Goal: Task Accomplishment & Management: Manage account settings

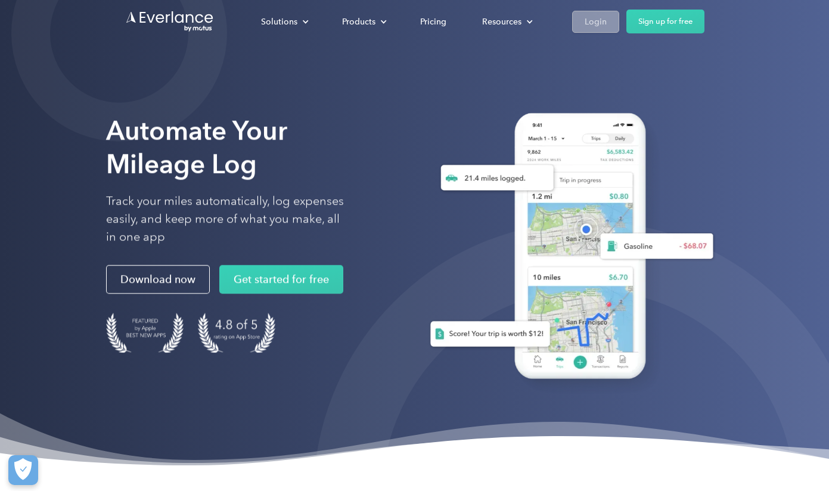
click at [603, 27] on div "Login" at bounding box center [596, 21] width 22 height 15
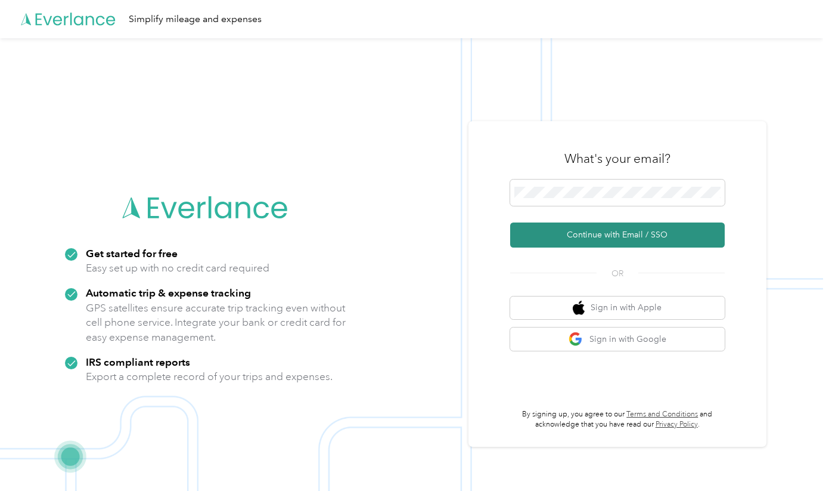
click at [589, 234] on button "Continue with Email / SSO" at bounding box center [617, 234] width 215 height 25
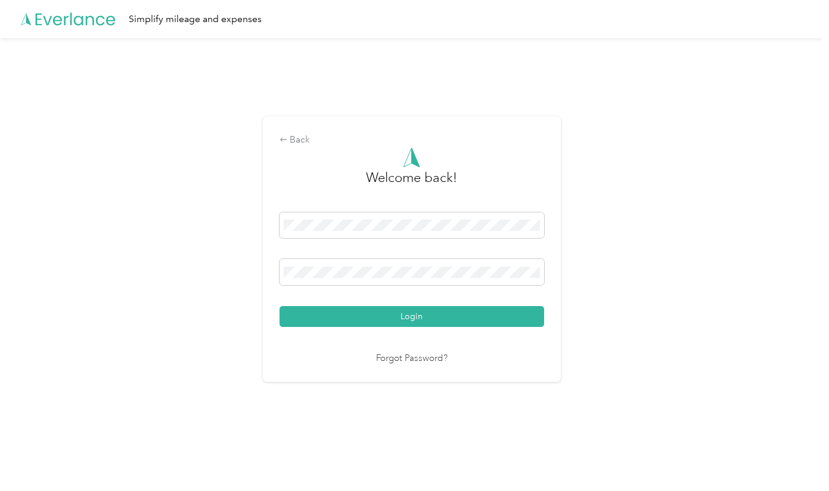
click at [414, 316] on button "Login" at bounding box center [412, 316] width 265 height 21
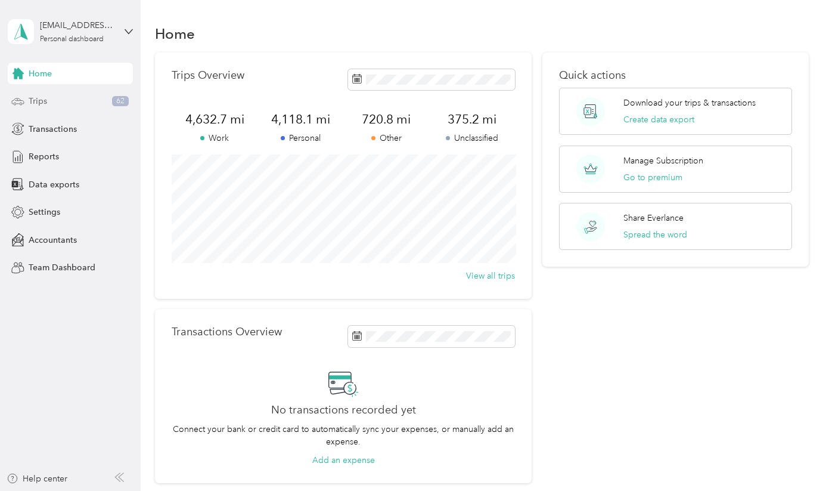
click at [43, 100] on span "Trips" at bounding box center [38, 101] width 18 height 13
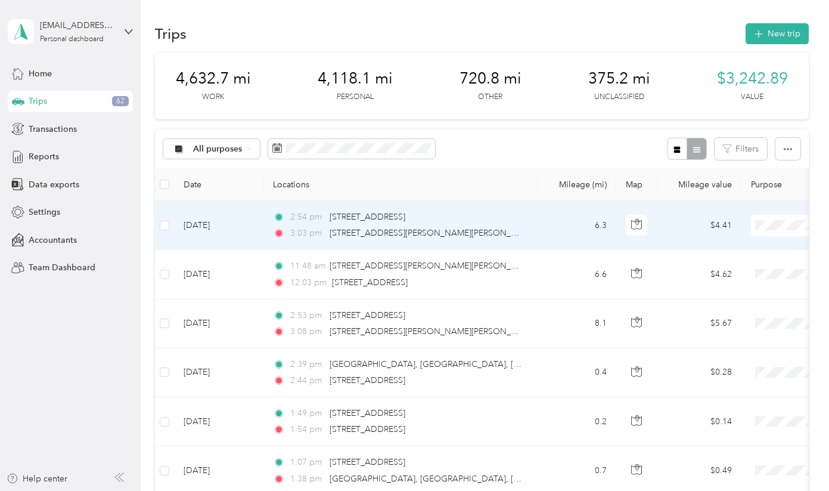
click at [743, 330] on span "Religious Services" at bounding box center [766, 327] width 110 height 13
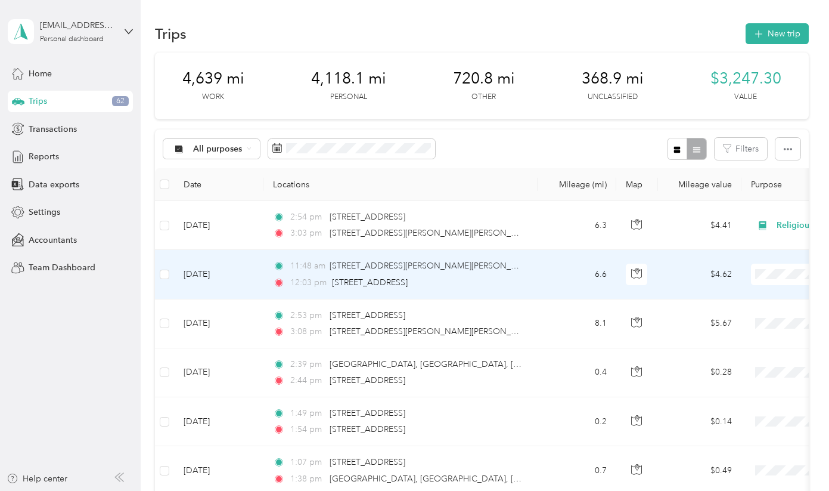
click at [731, 378] on span "Religious Services" at bounding box center [766, 374] width 110 height 13
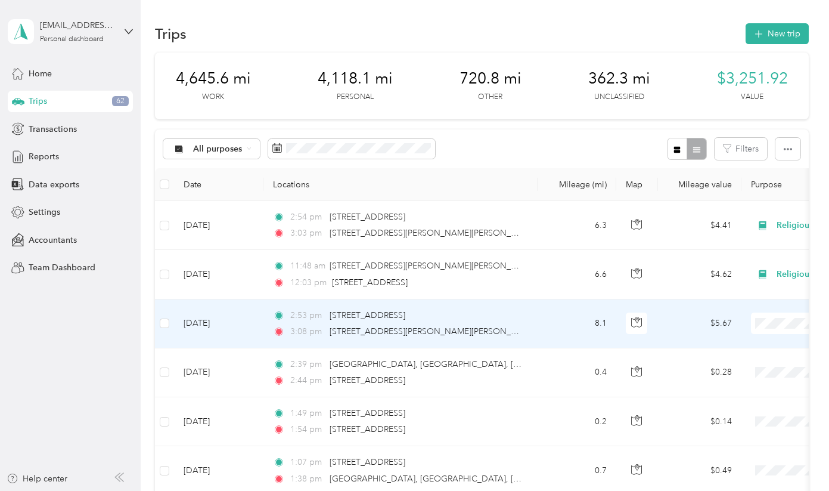
click at [716, 176] on li "Personal" at bounding box center [755, 169] width 148 height 21
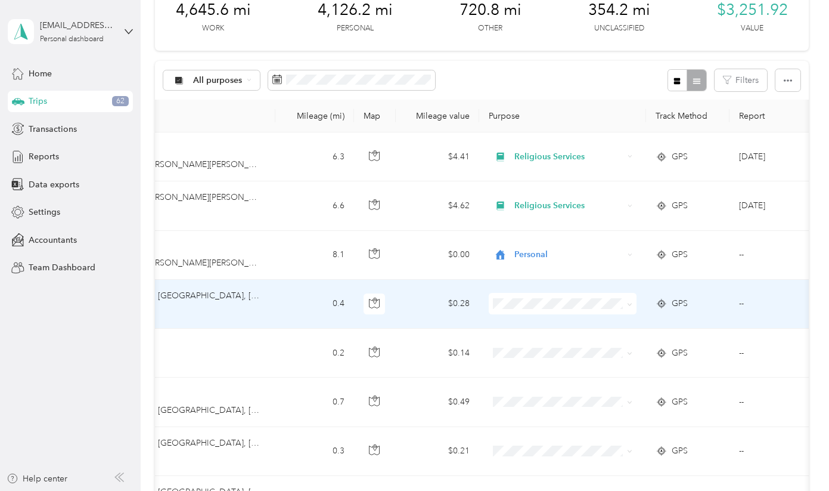
scroll to position [0, 263]
click at [741, 303] on td "--" at bounding box center [782, 304] width 108 height 49
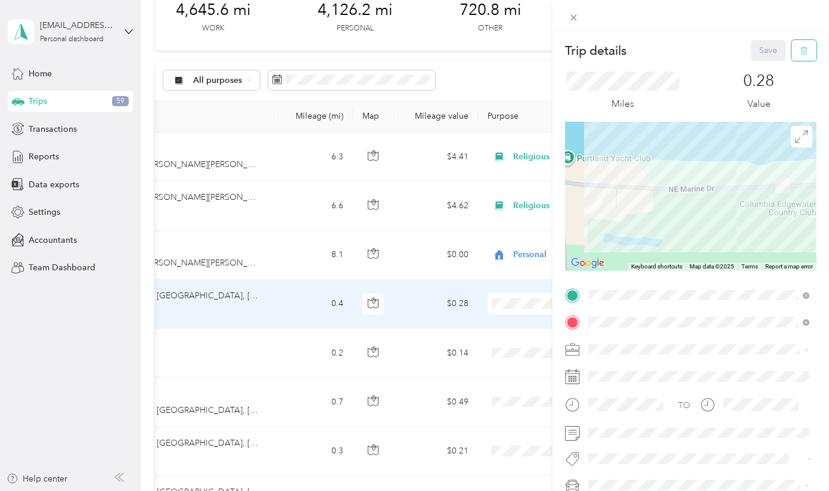
click at [802, 49] on icon "button" at bounding box center [804, 50] width 8 height 8
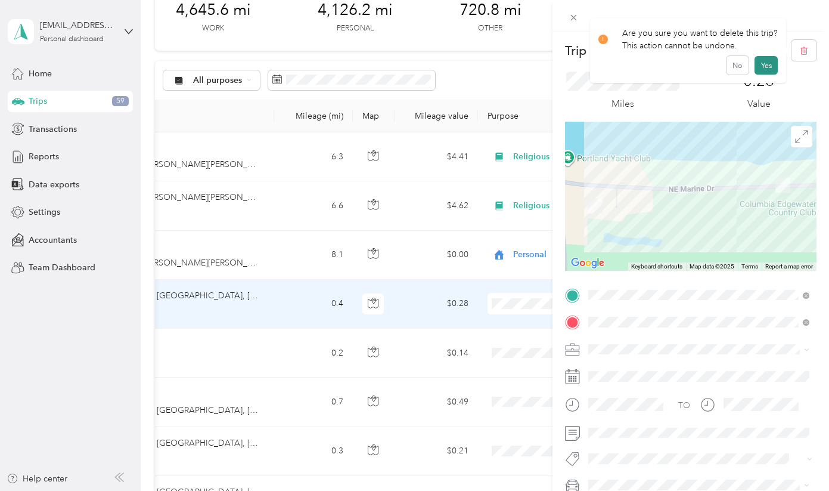
click at [762, 69] on button "Yes" at bounding box center [766, 65] width 23 height 19
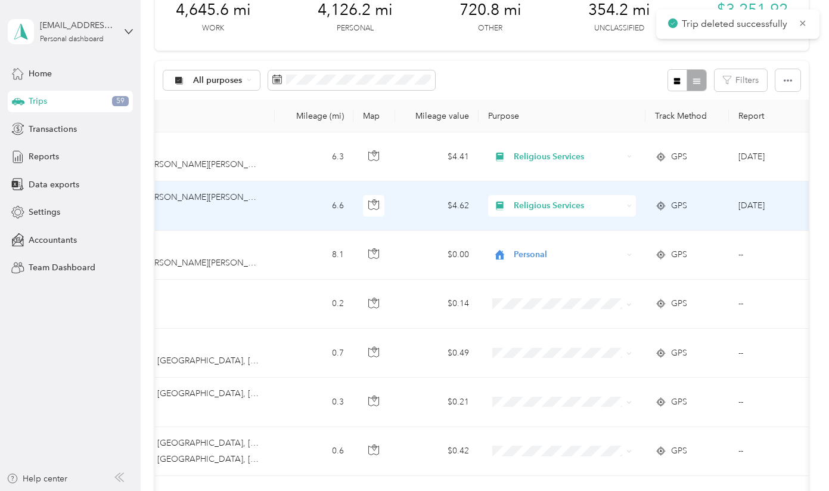
scroll to position [0, 271]
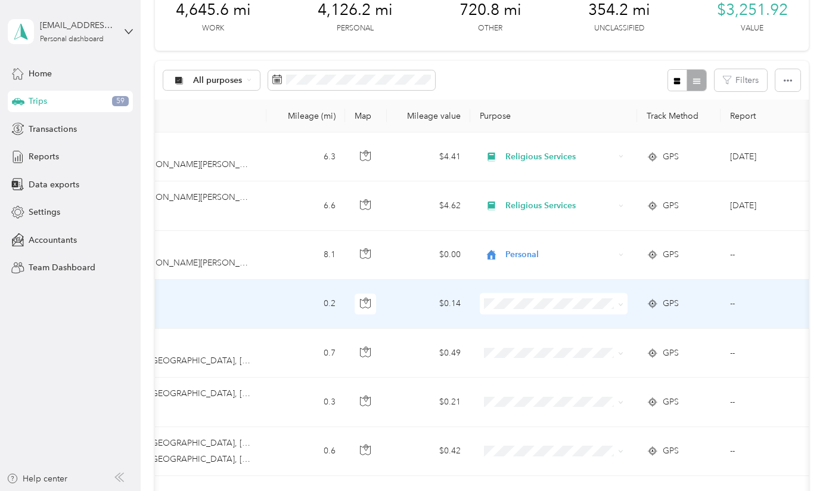
click at [733, 304] on td "--" at bounding box center [775, 304] width 108 height 49
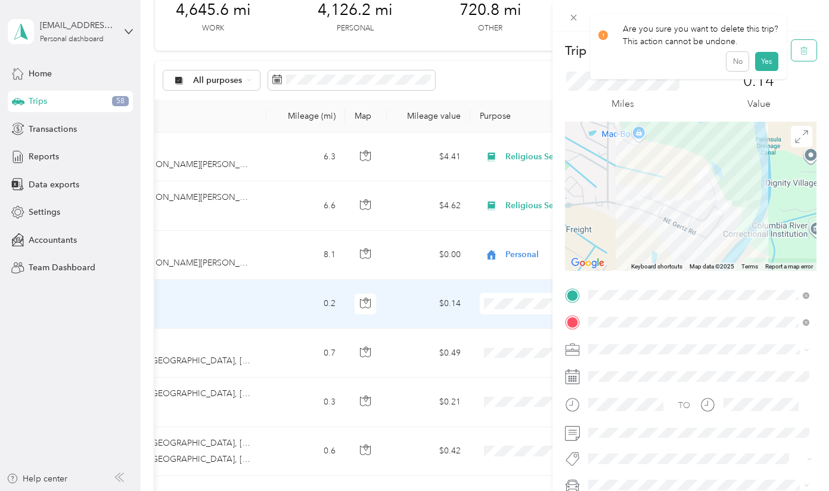
click at [794, 52] on button "button" at bounding box center [803, 50] width 25 height 21
click at [769, 66] on button "Yes" at bounding box center [766, 65] width 23 height 19
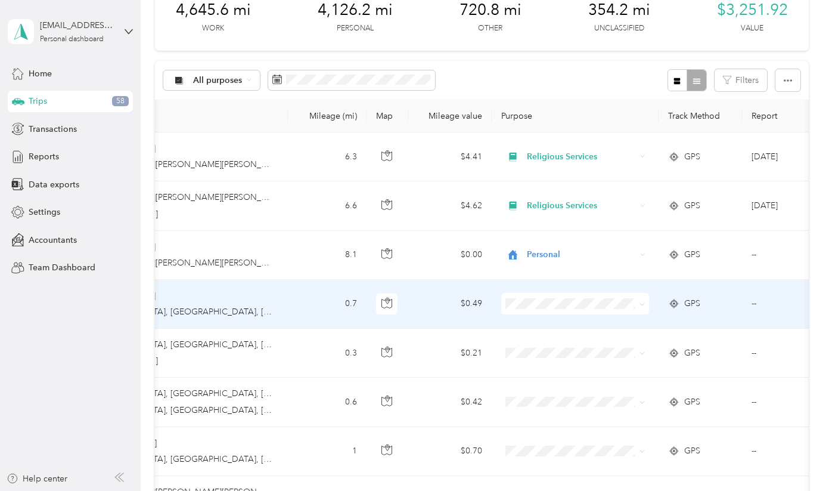
scroll to position [0, 252]
click at [751, 301] on td "--" at bounding box center [794, 304] width 108 height 49
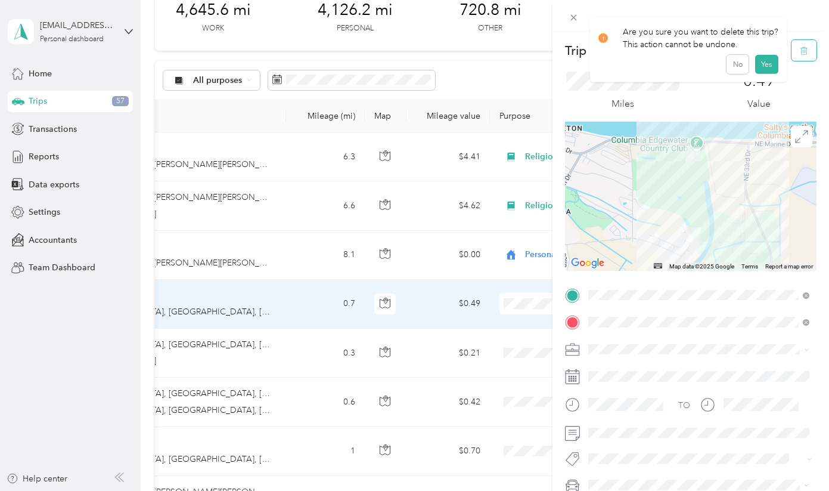
click at [803, 48] on icon "button" at bounding box center [804, 50] width 8 height 8
click at [767, 67] on button "Yes" at bounding box center [766, 65] width 23 height 19
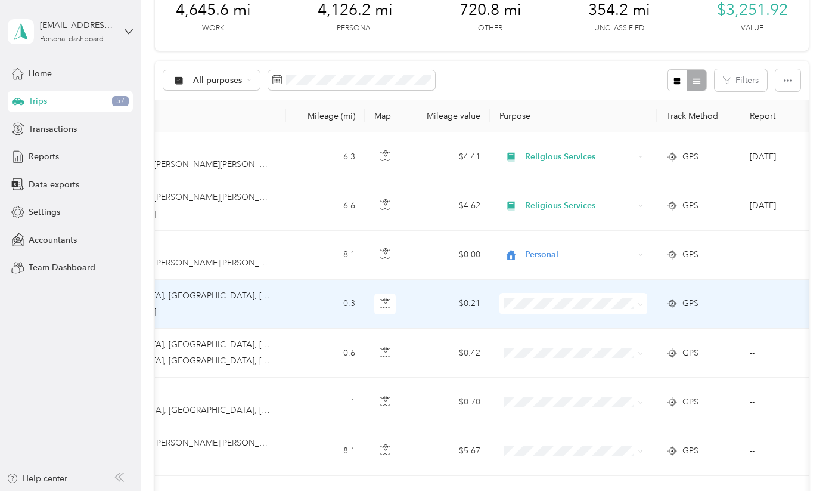
click at [753, 298] on td "--" at bounding box center [794, 304] width 108 height 49
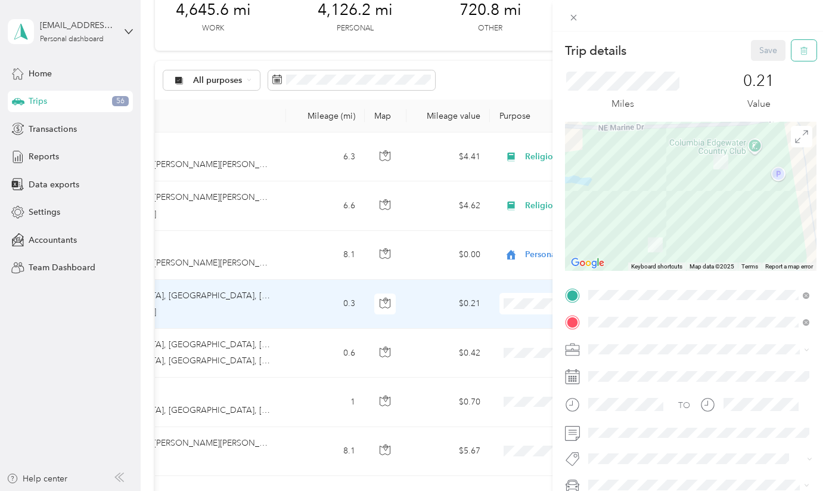
click at [796, 55] on button "button" at bounding box center [803, 50] width 25 height 21
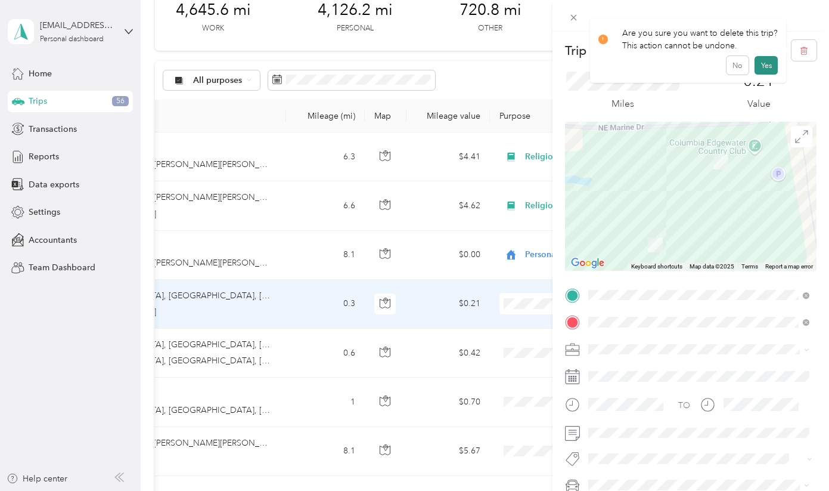
click at [763, 63] on button "Yes" at bounding box center [766, 65] width 23 height 19
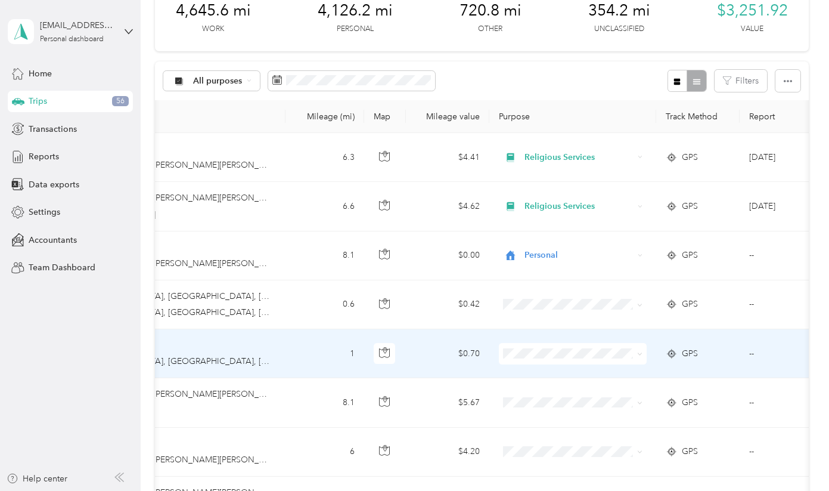
scroll to position [73, 0]
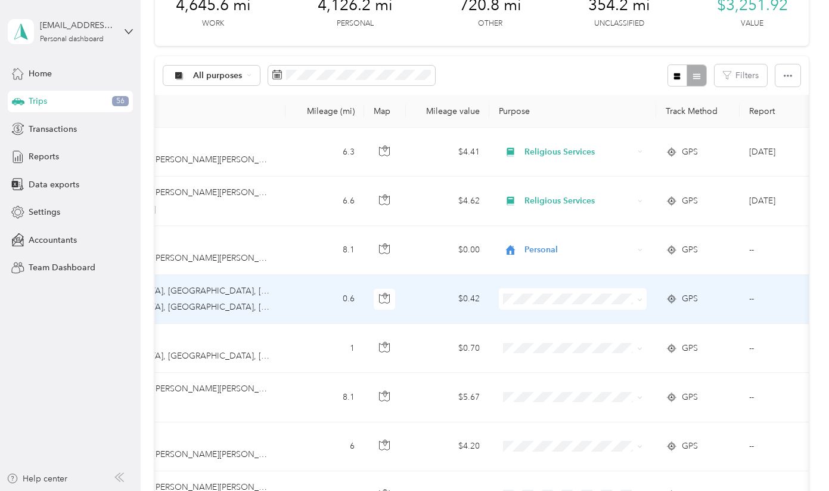
click at [753, 297] on td "--" at bounding box center [794, 299] width 108 height 49
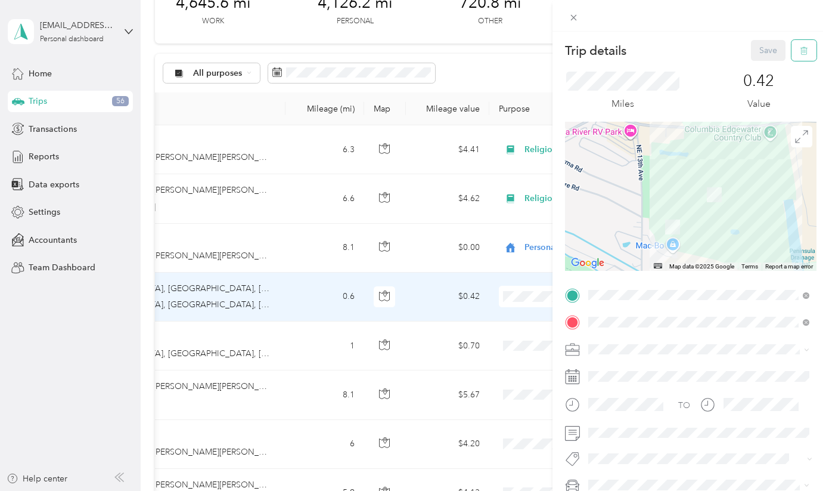
click at [805, 52] on icon "button" at bounding box center [804, 50] width 8 height 8
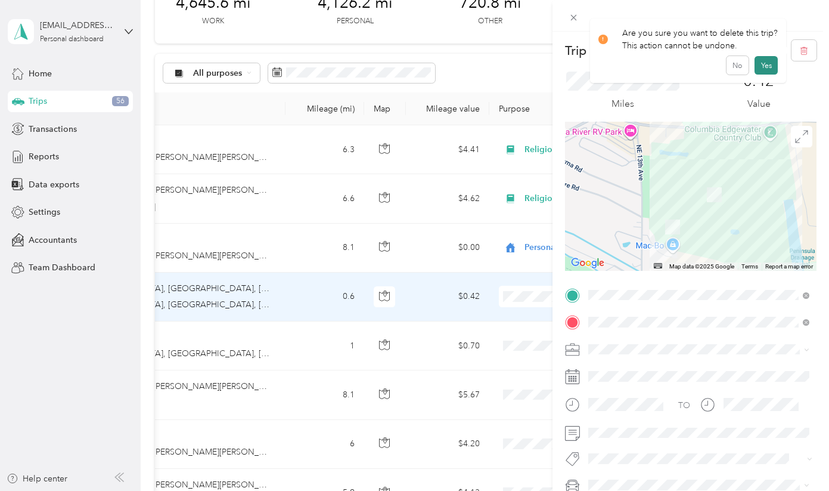
click at [765, 66] on button "Yes" at bounding box center [766, 65] width 23 height 19
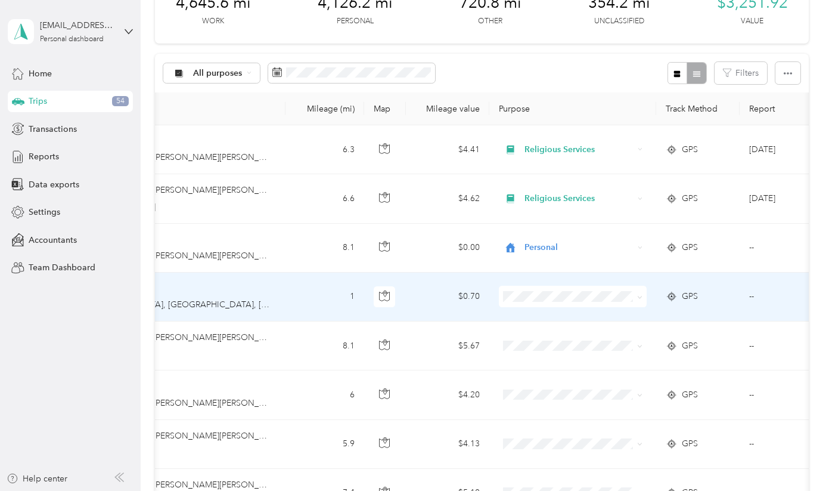
click at [752, 297] on td "--" at bounding box center [794, 296] width 108 height 49
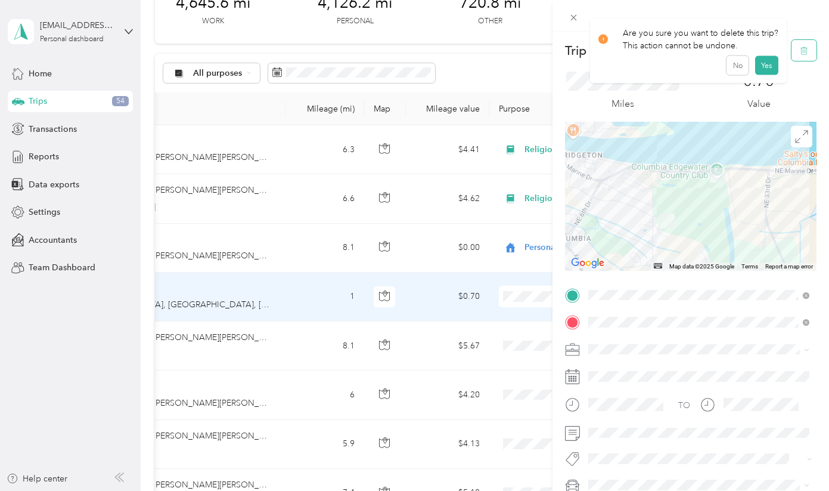
click at [803, 52] on icon "button" at bounding box center [803, 50] width 0 height 3
click at [764, 60] on button "Yes" at bounding box center [766, 65] width 23 height 19
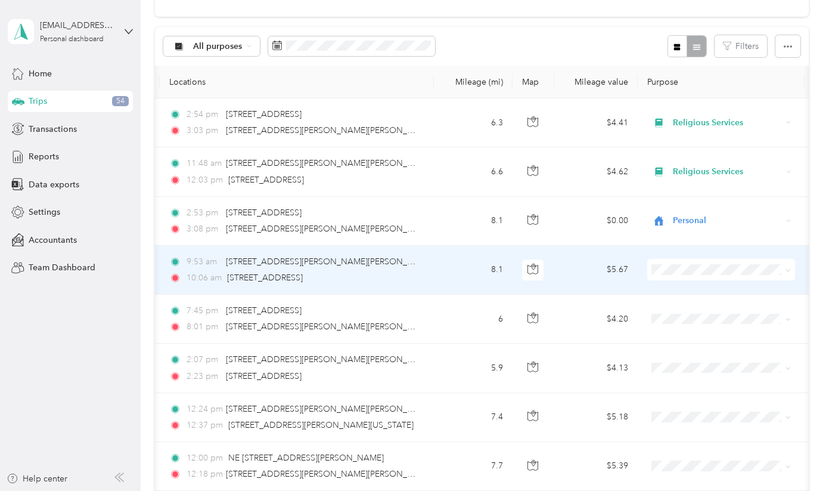
scroll to position [0, 111]
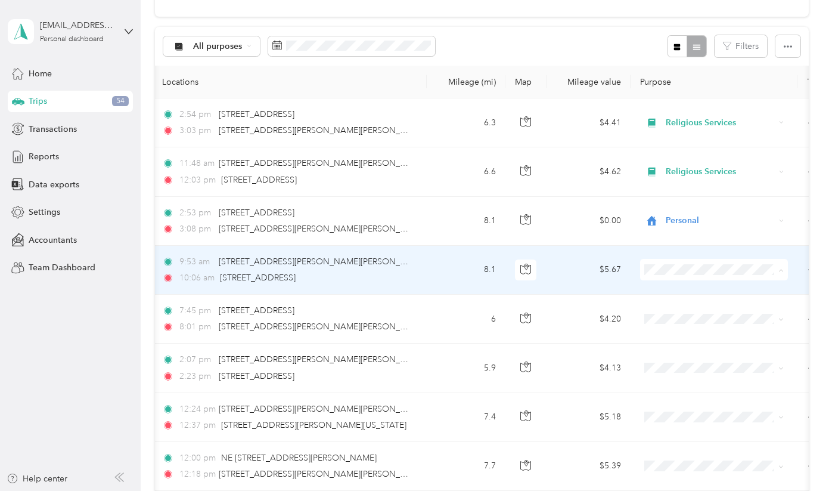
click at [700, 306] on span "Personal" at bounding box center [725, 312] width 110 height 13
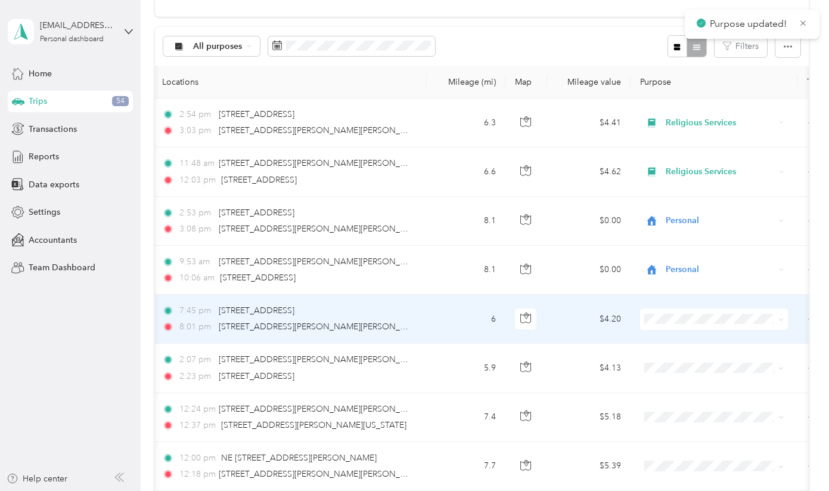
click at [781, 316] on icon at bounding box center [780, 318] width 5 height 5
click at [682, 277] on li "Other" at bounding box center [715, 275] width 148 height 21
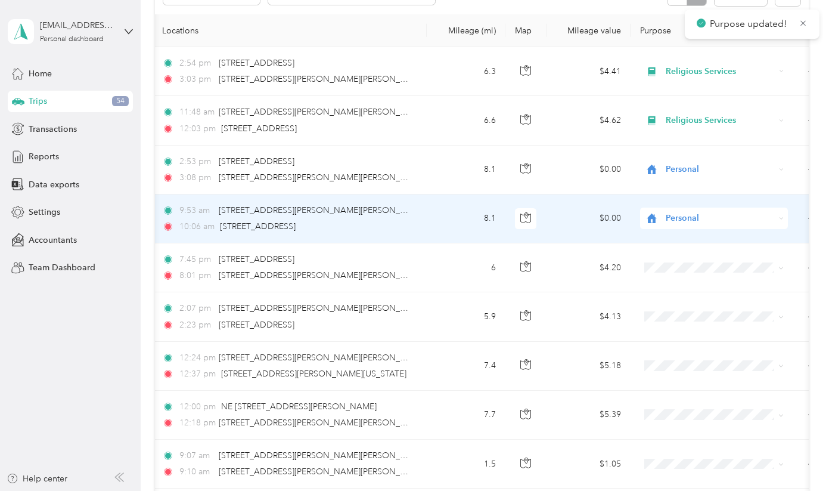
scroll to position [155, 0]
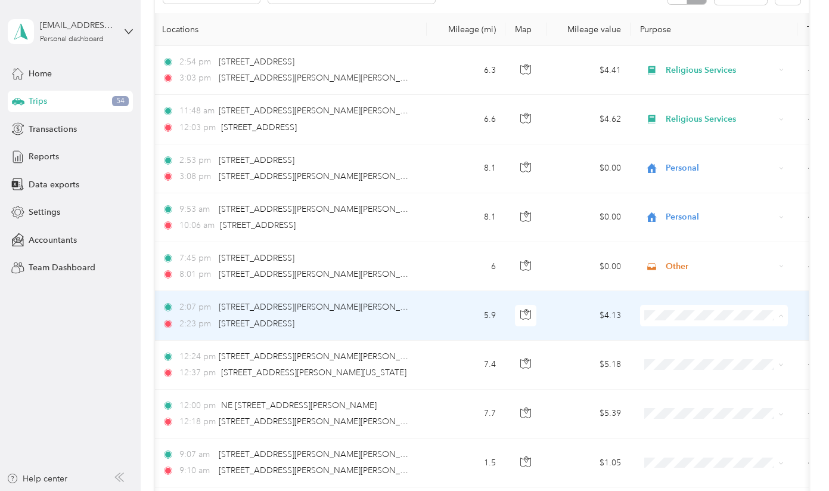
click at [683, 272] on li "Other" at bounding box center [715, 271] width 148 height 21
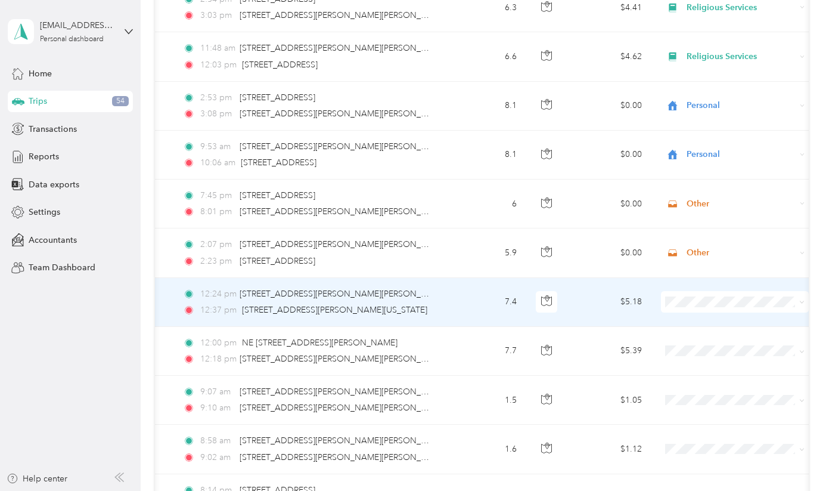
scroll to position [0, 94]
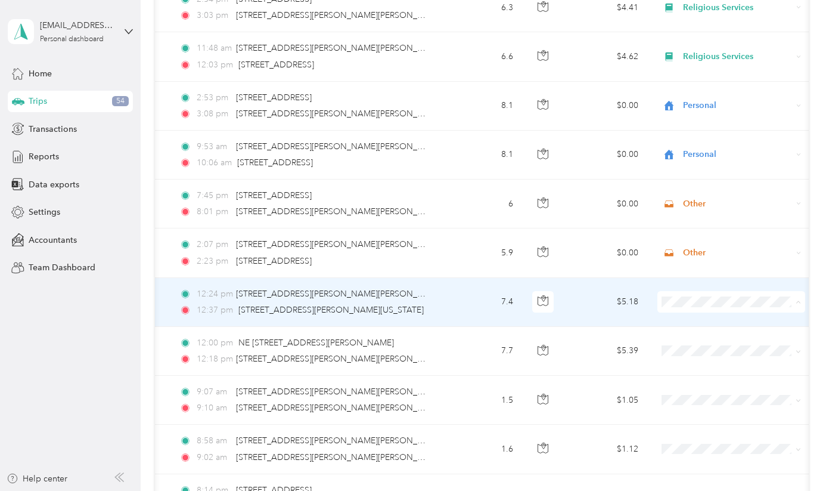
click at [701, 342] on span "Personal" at bounding box center [742, 344] width 110 height 13
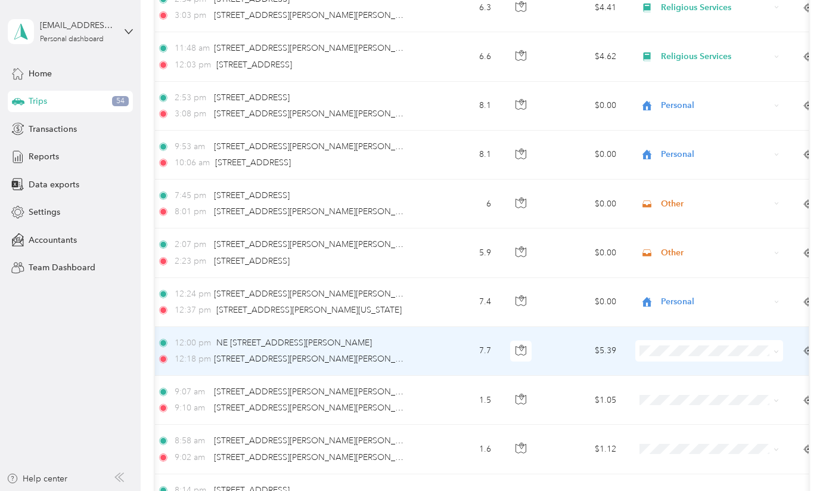
scroll to position [0, 120]
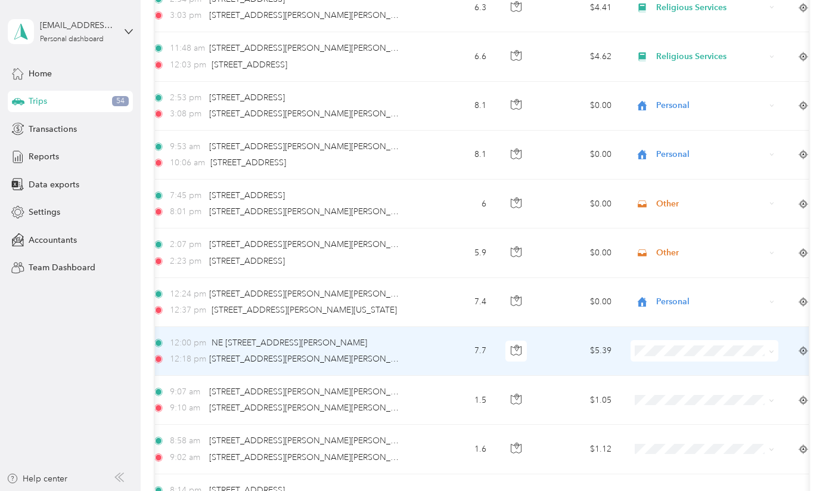
click at [681, 201] on span "Personal" at bounding box center [715, 202] width 110 height 13
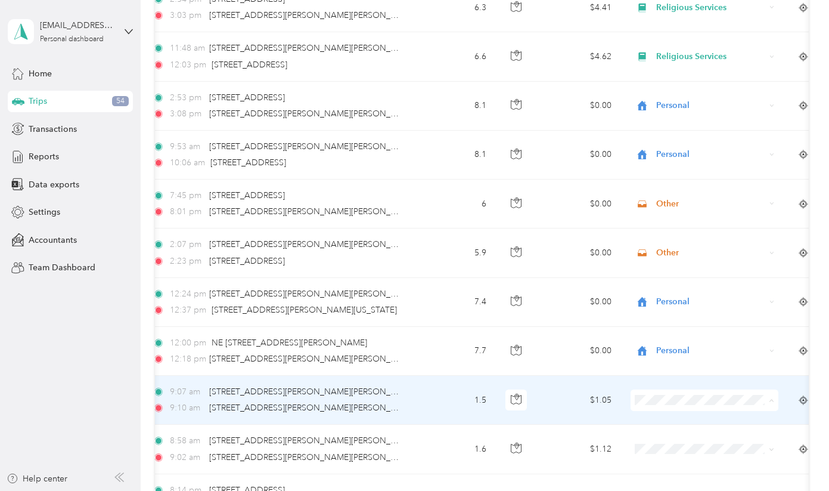
click at [665, 246] on span "Personal" at bounding box center [715, 252] width 110 height 13
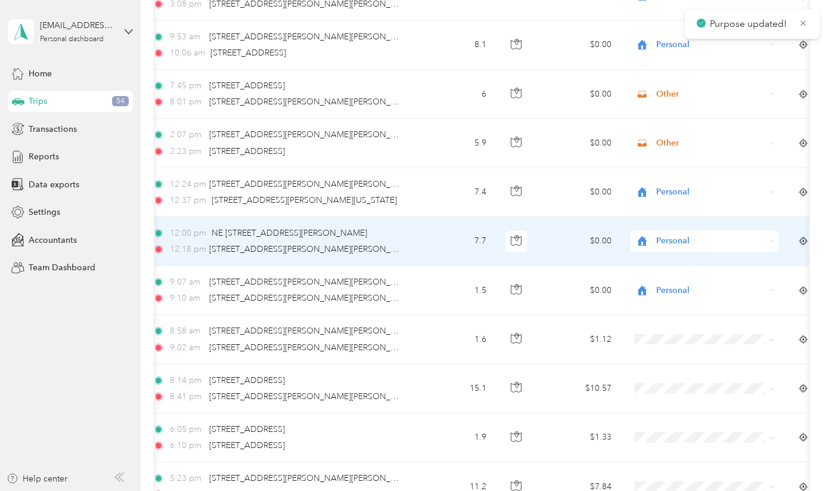
scroll to position [328, 0]
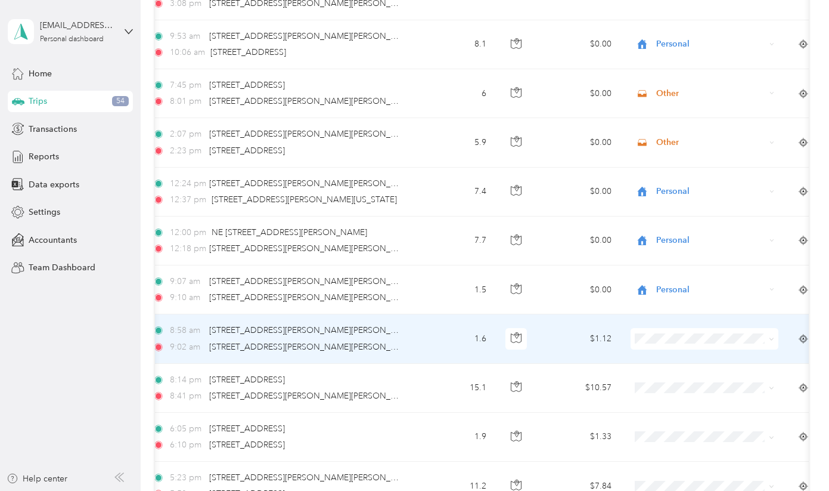
click at [673, 191] on li "Personal" at bounding box center [705, 184] width 148 height 21
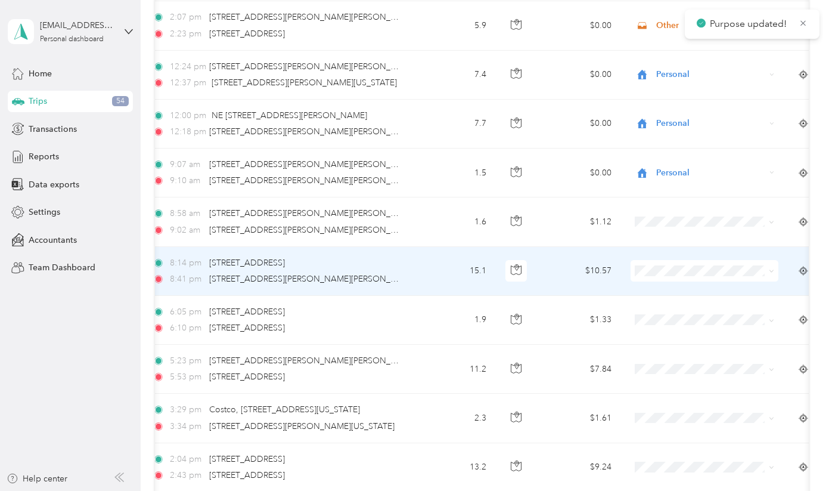
scroll to position [446, 0]
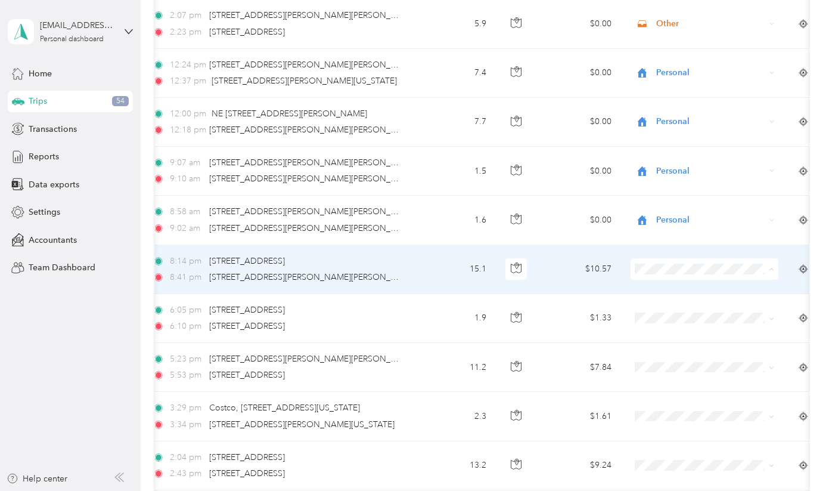
click at [672, 370] on span "Religious Services" at bounding box center [715, 374] width 110 height 13
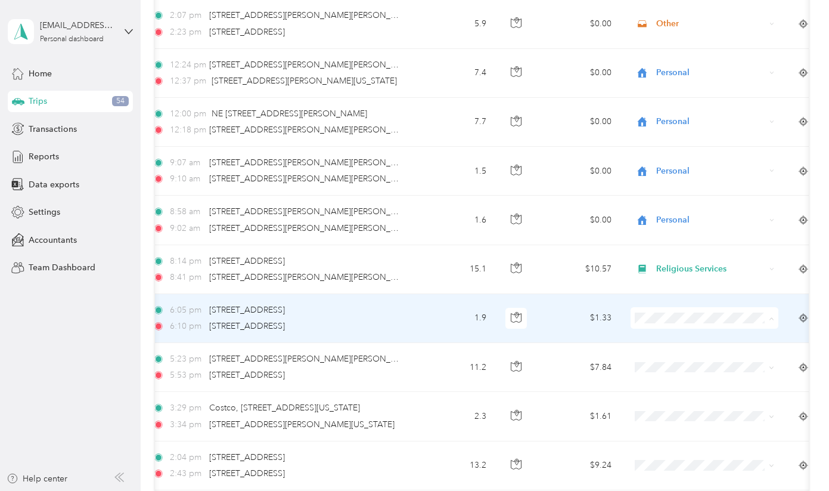
click at [684, 230] on span "Religious Services" at bounding box center [715, 232] width 110 height 13
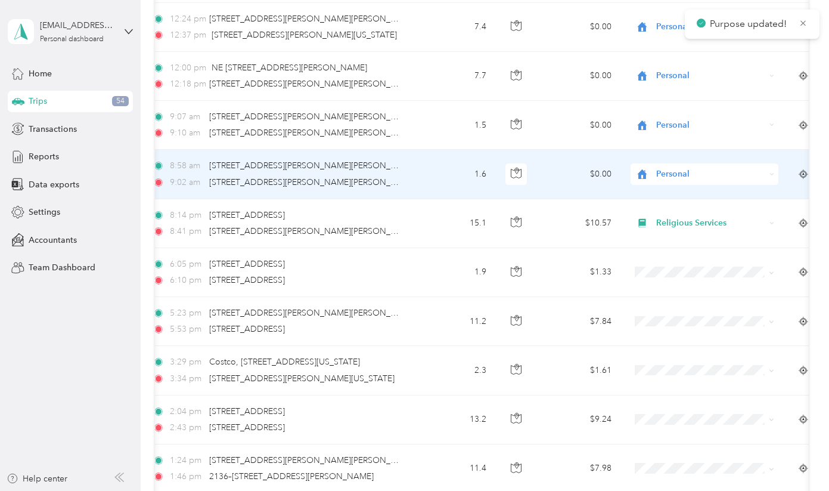
scroll to position [505, 0]
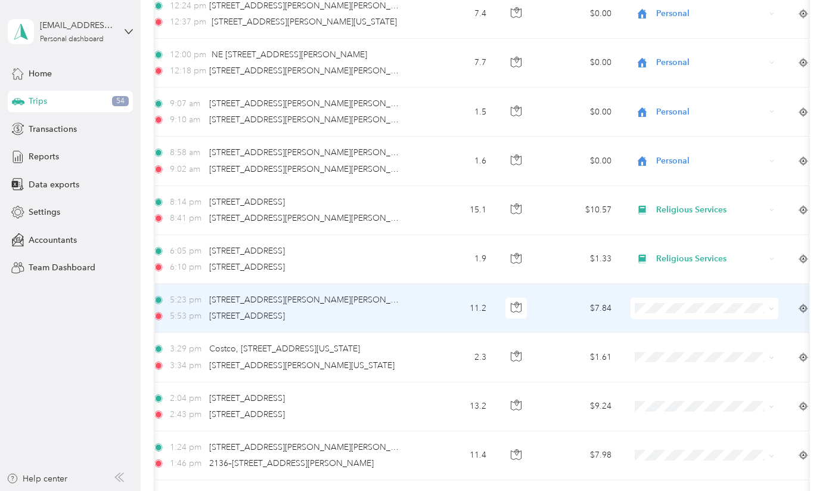
click at [691, 411] on span "Religious Services" at bounding box center [715, 412] width 110 height 13
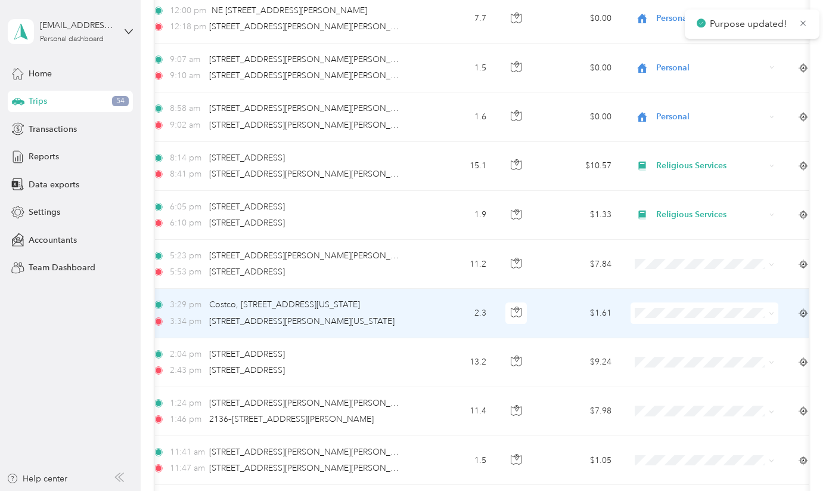
scroll to position [549, 0]
click at [670, 166] on span "Personal" at bounding box center [715, 165] width 110 height 13
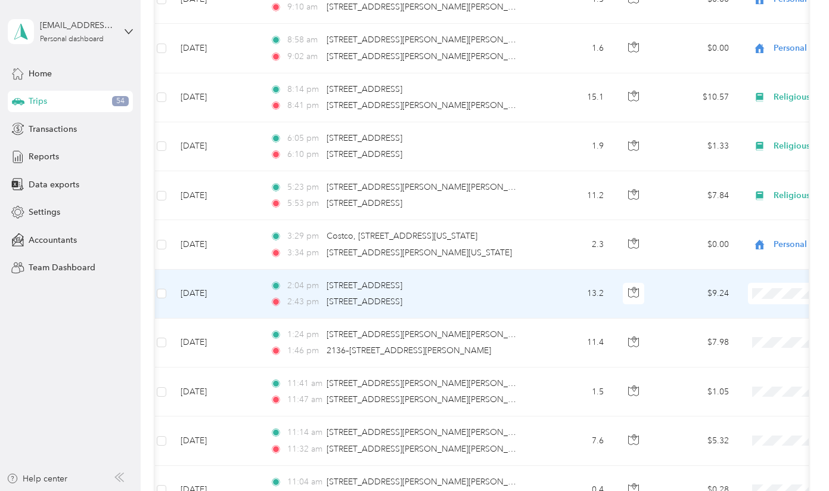
scroll to position [0, 35]
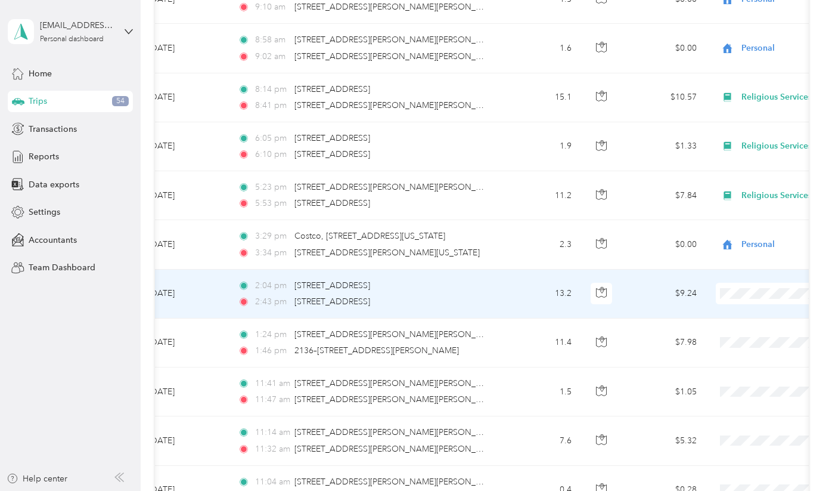
click at [729, 333] on span "Personal" at bounding box center [766, 336] width 110 height 13
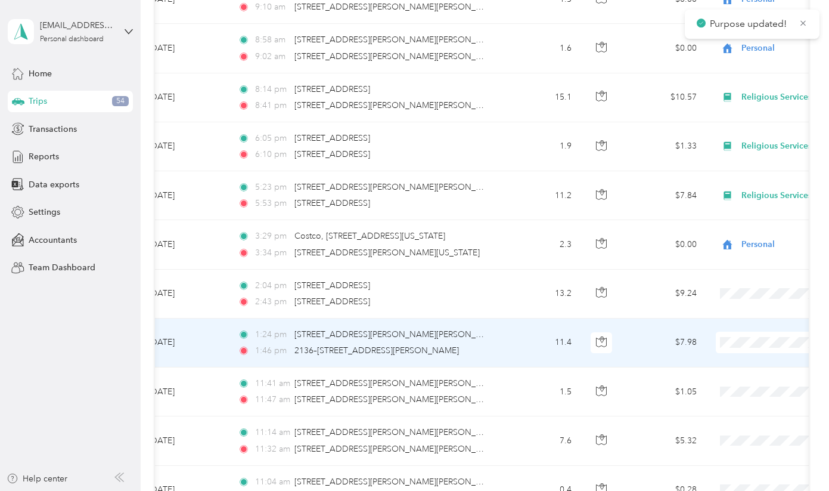
scroll to position [641, 0]
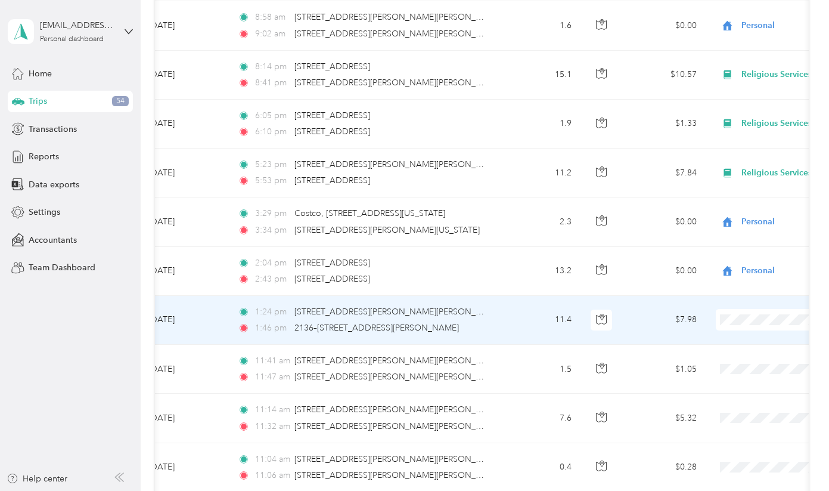
click at [713, 169] on span "Personal" at bounding box center [766, 167] width 110 height 13
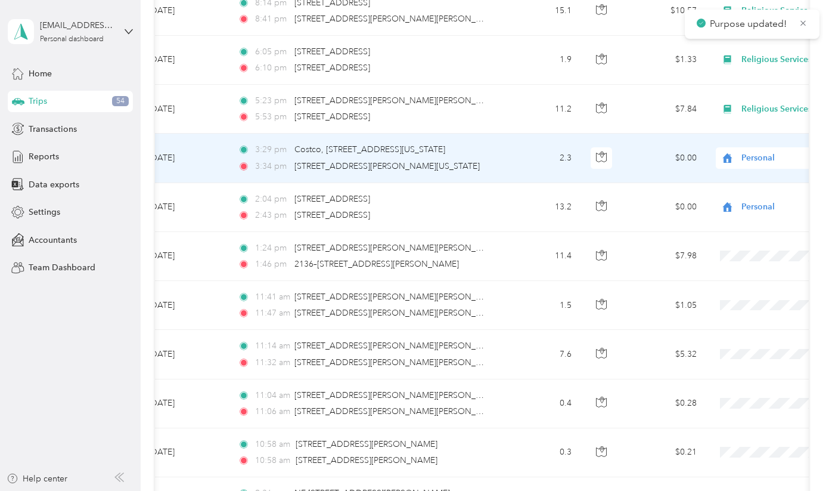
scroll to position [706, 0]
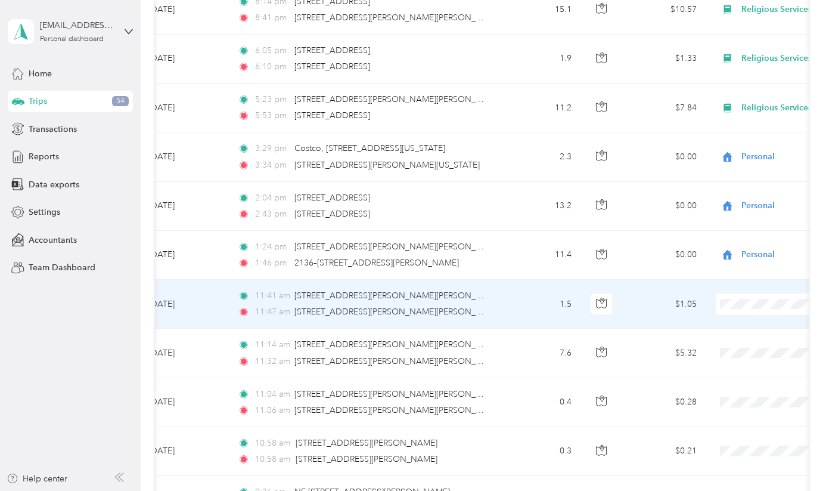
click at [734, 343] on span "Personal" at bounding box center [766, 346] width 110 height 13
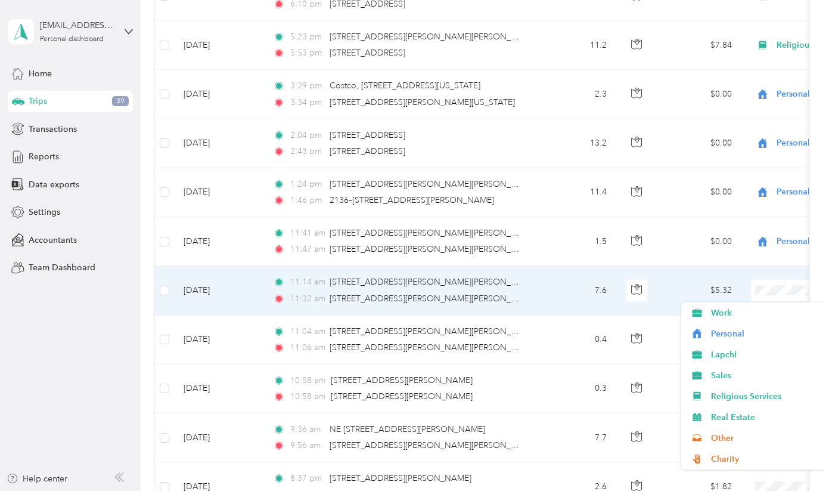
scroll to position [768, 0]
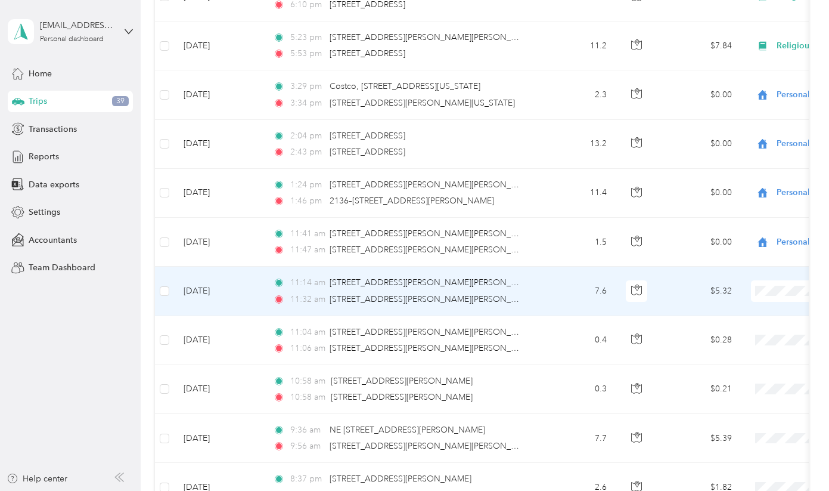
click at [737, 333] on span "Personal" at bounding box center [766, 333] width 110 height 13
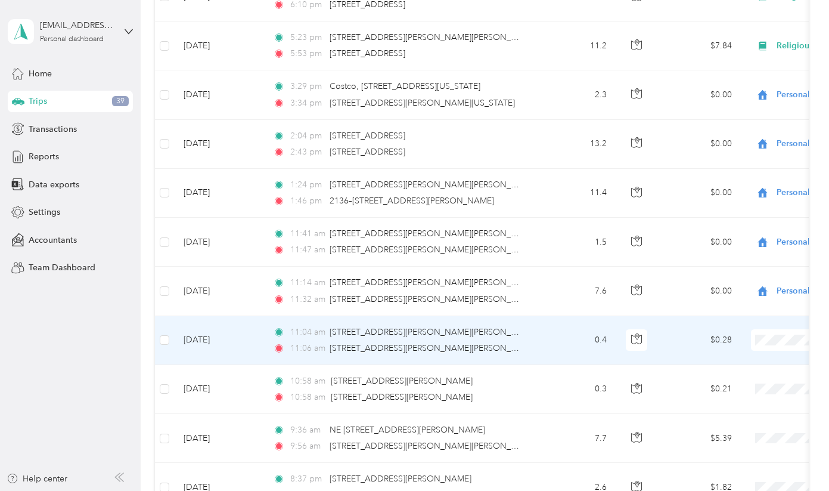
click at [718, 192] on li "Personal" at bounding box center [755, 191] width 148 height 21
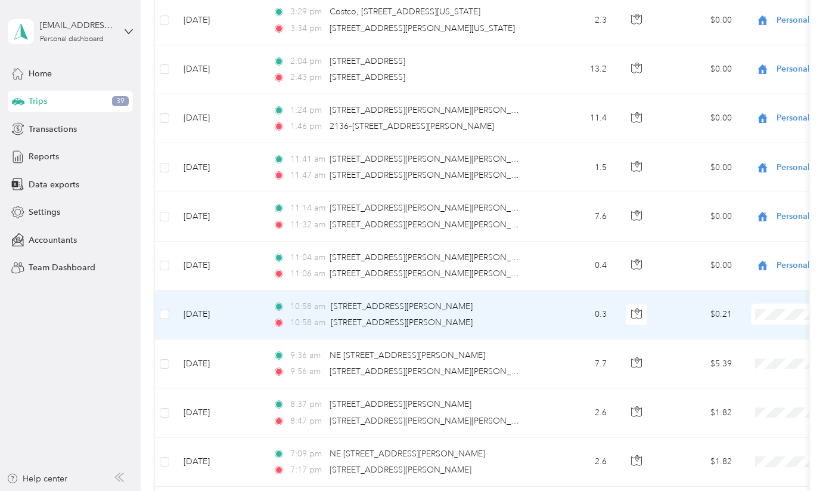
scroll to position [843, 0]
click at [707, 228] on span "Religious Services" at bounding box center [755, 228] width 131 height 13
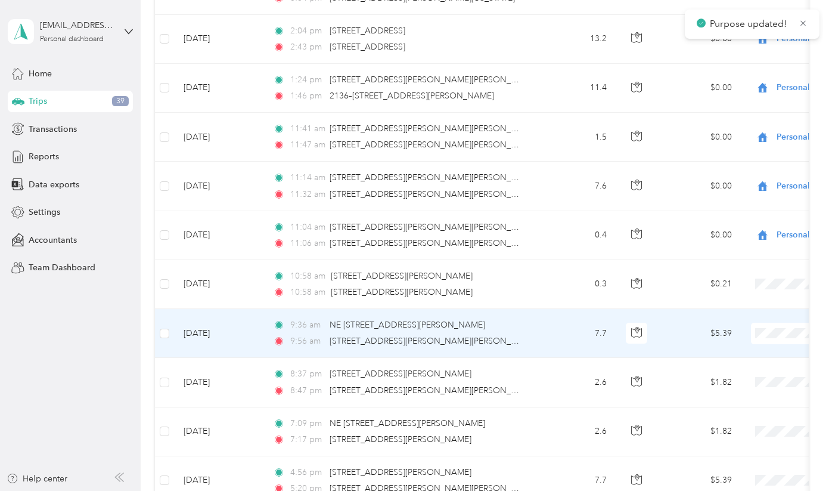
scroll to position [876, 0]
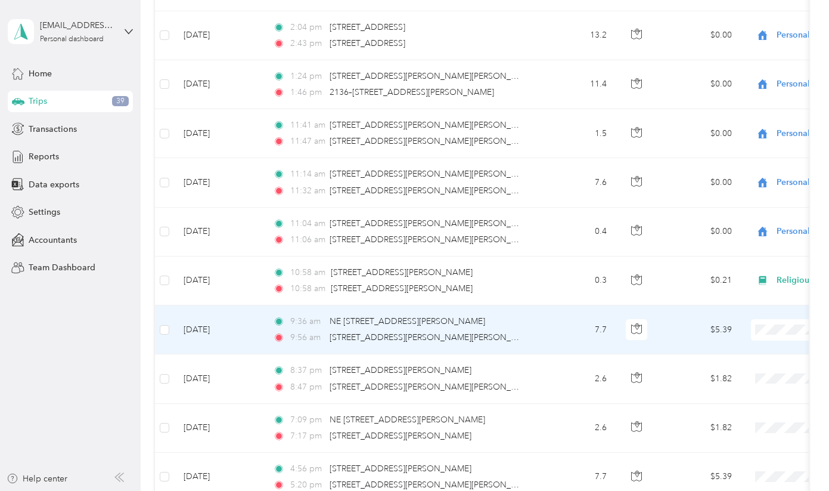
click at [721, 180] on span "Personal" at bounding box center [766, 176] width 110 height 13
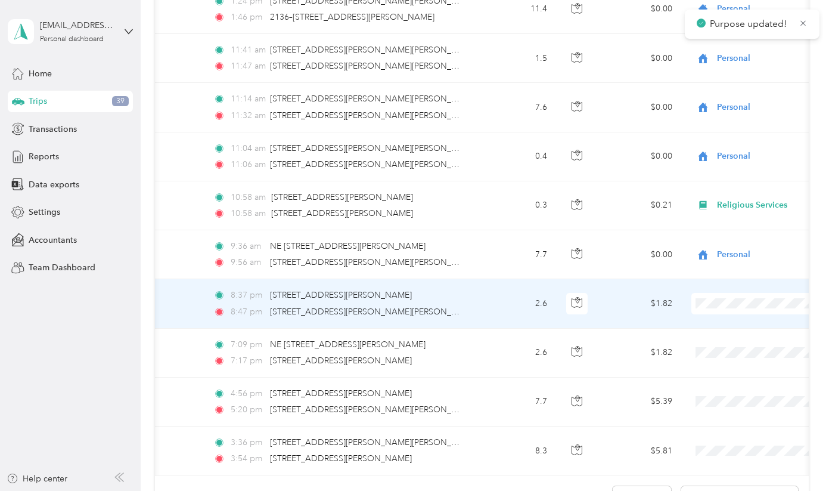
scroll to position [0, 61]
click at [722, 349] on li "Personal" at bounding box center [755, 340] width 148 height 21
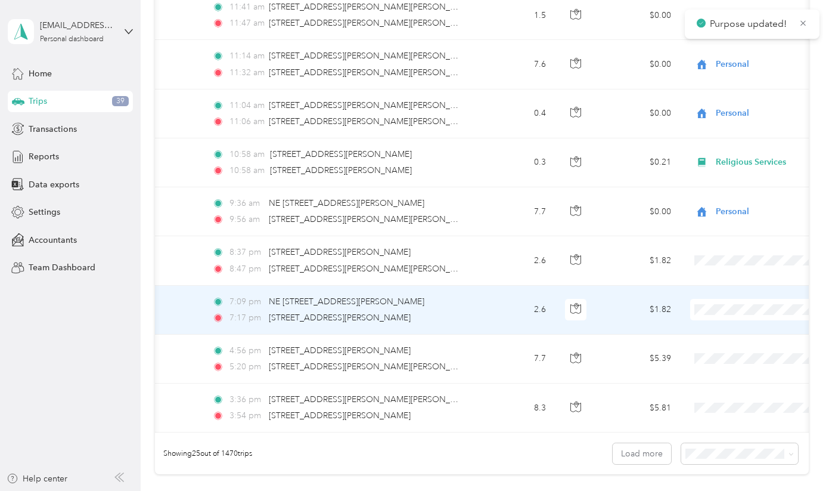
scroll to position [993, 0]
click at [712, 357] on li "Personal" at bounding box center [755, 349] width 148 height 21
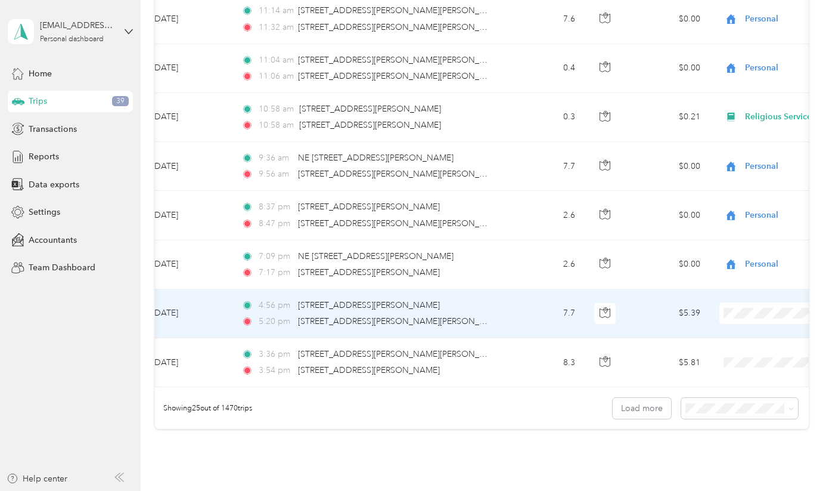
scroll to position [0, 66]
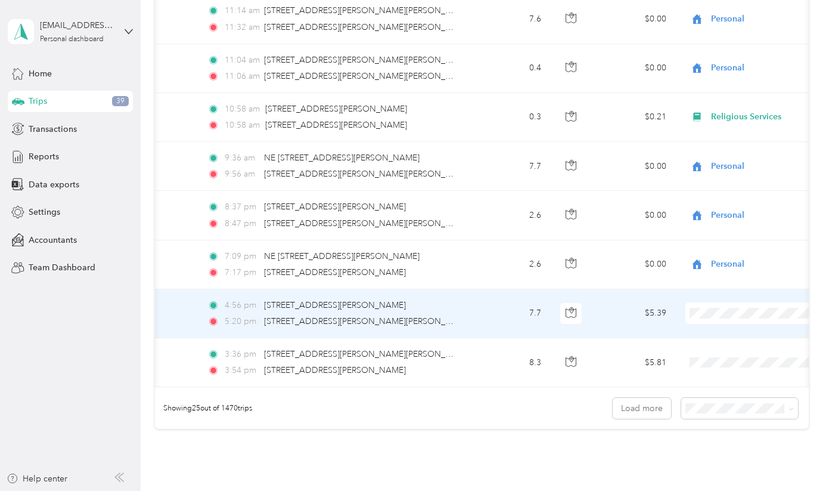
click at [715, 166] on li "Personal" at bounding box center [755, 160] width 148 height 21
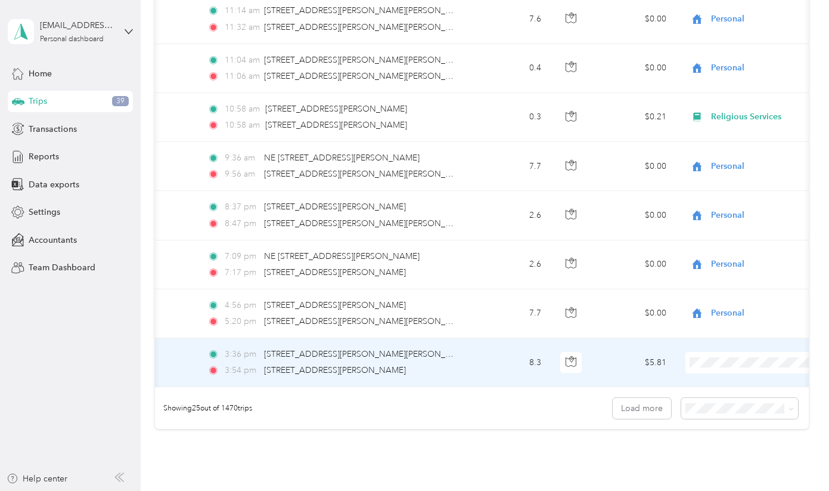
click at [725, 209] on span "Personal" at bounding box center [766, 213] width 110 height 13
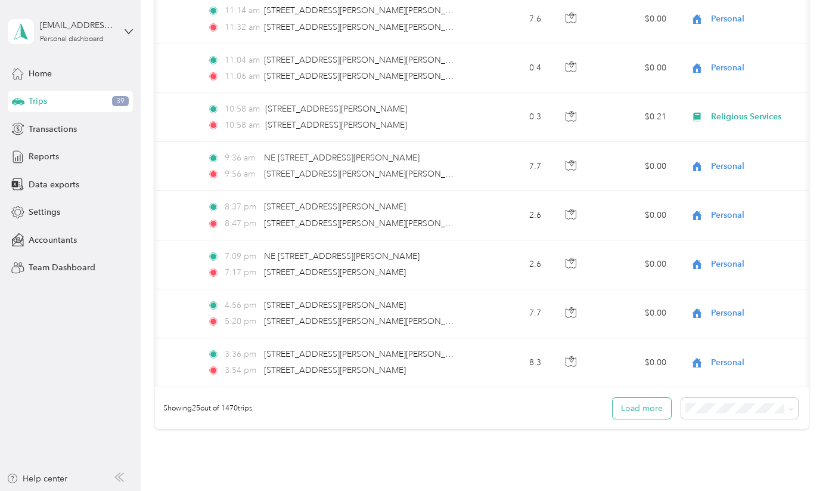
click at [642, 412] on button "Load more" at bounding box center [642, 408] width 58 height 21
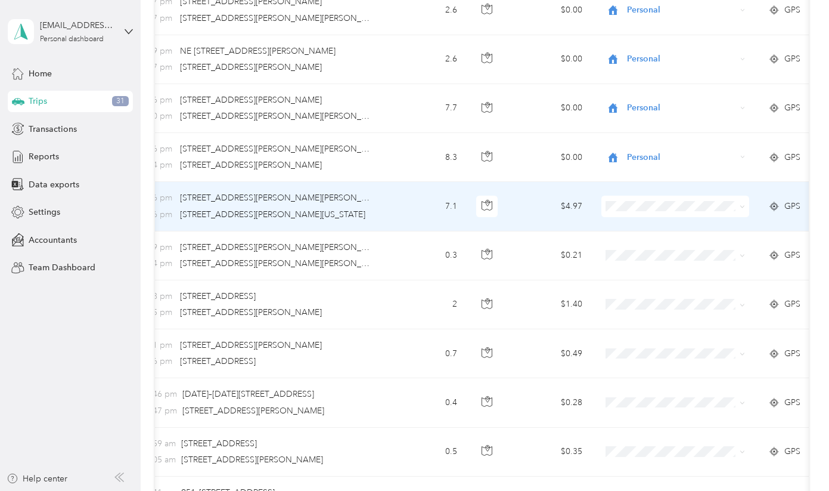
scroll to position [0, 151]
click at [648, 311] on span "Religious Services" at bounding box center [685, 311] width 110 height 13
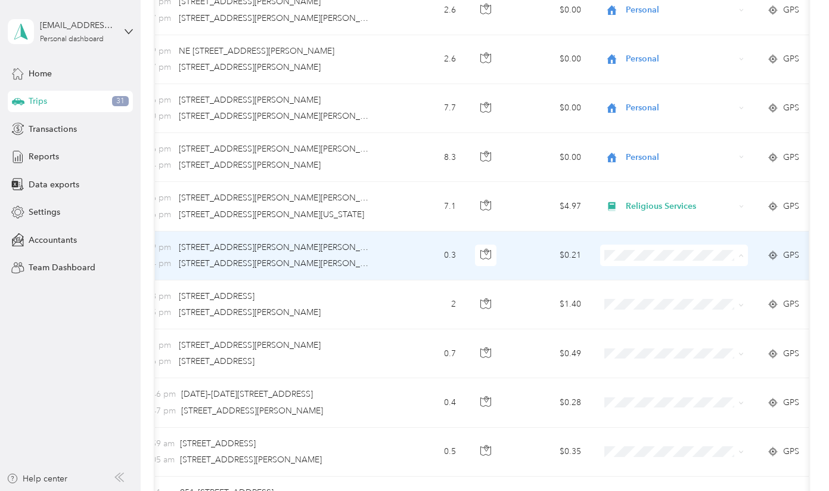
click at [641, 355] on span "Religious Services" at bounding box center [685, 360] width 110 height 13
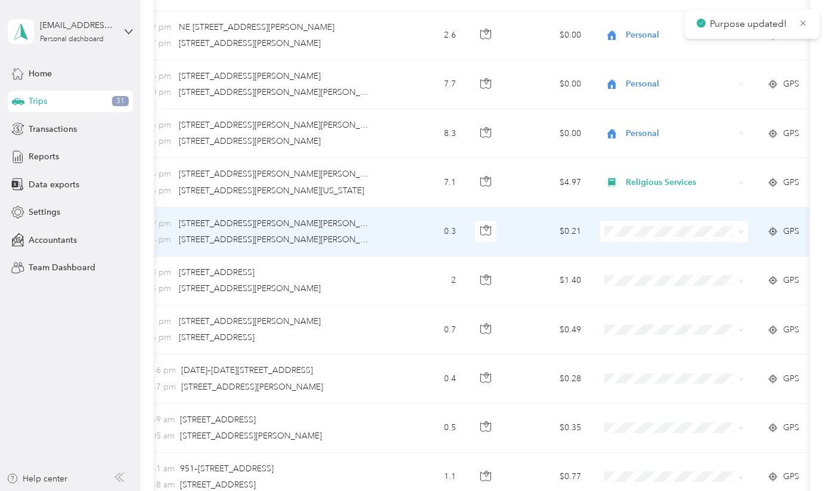
scroll to position [1269, 0]
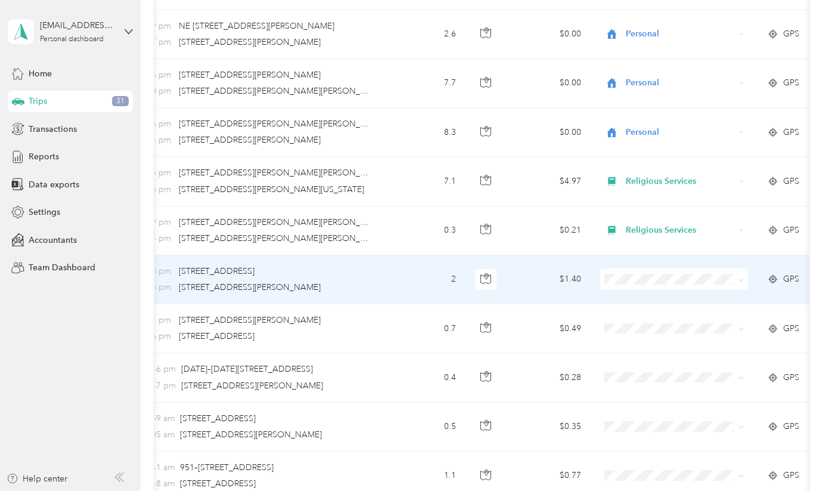
click at [629, 363] on span "Sales" at bounding box center [674, 363] width 131 height 13
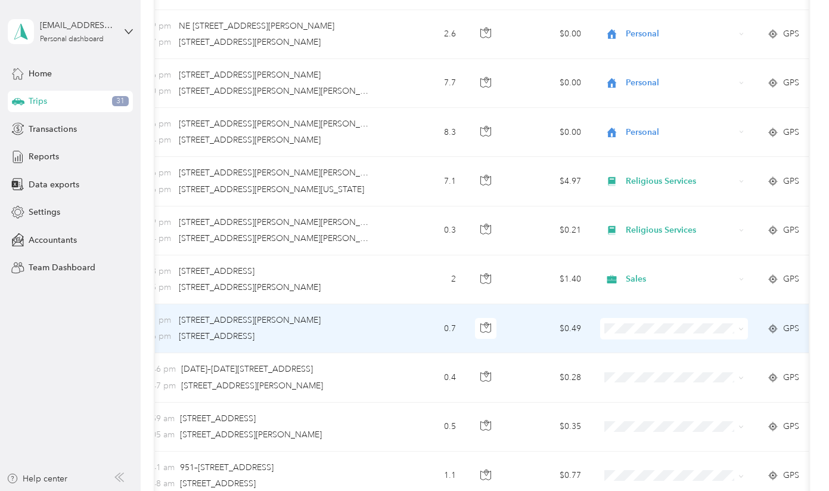
click at [638, 226] on li "Sales" at bounding box center [675, 222] width 148 height 21
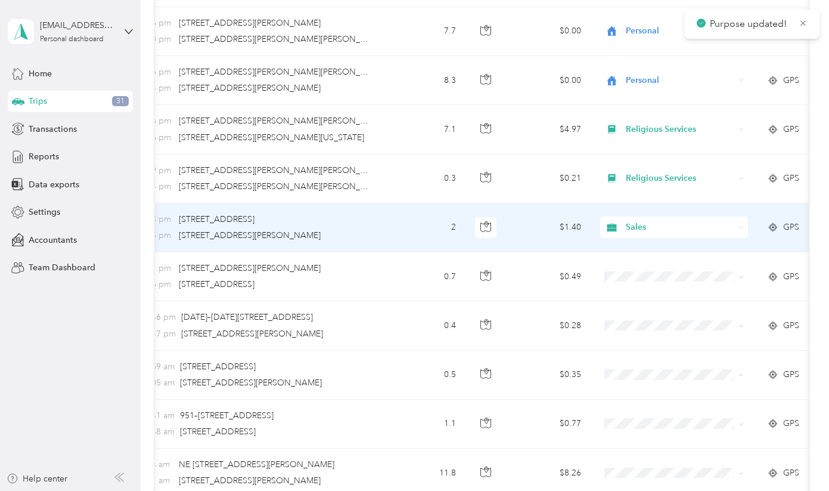
scroll to position [1327, 0]
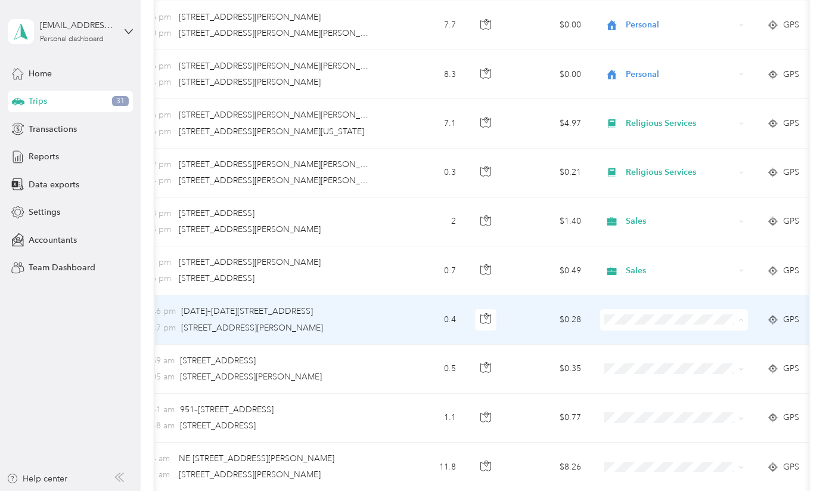
click at [640, 191] on span "Lapchi" at bounding box center [685, 192] width 110 height 13
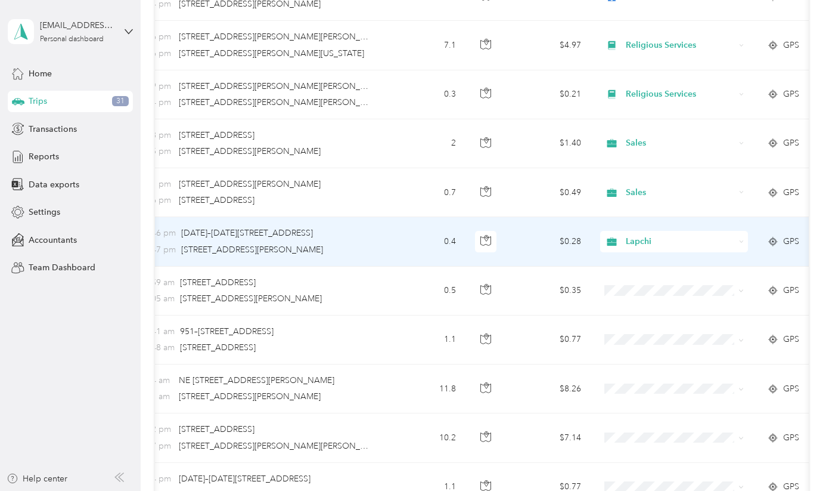
scroll to position [1409, 0]
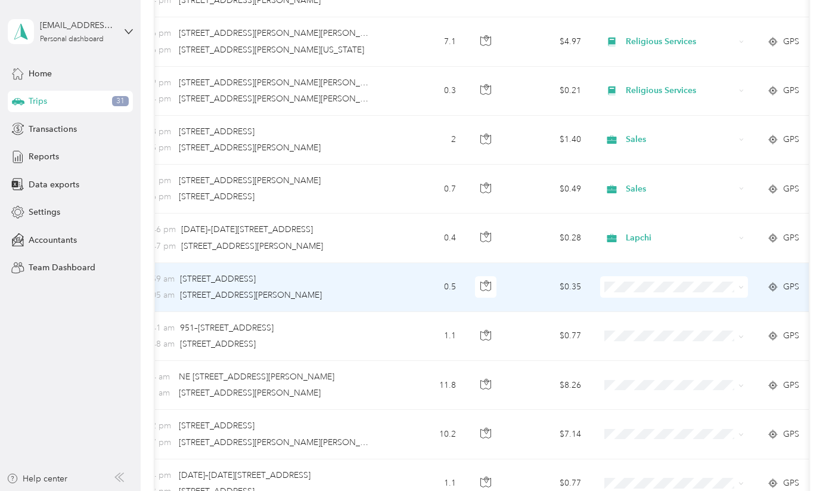
click at [647, 388] on span "Religious Services" at bounding box center [685, 386] width 110 height 13
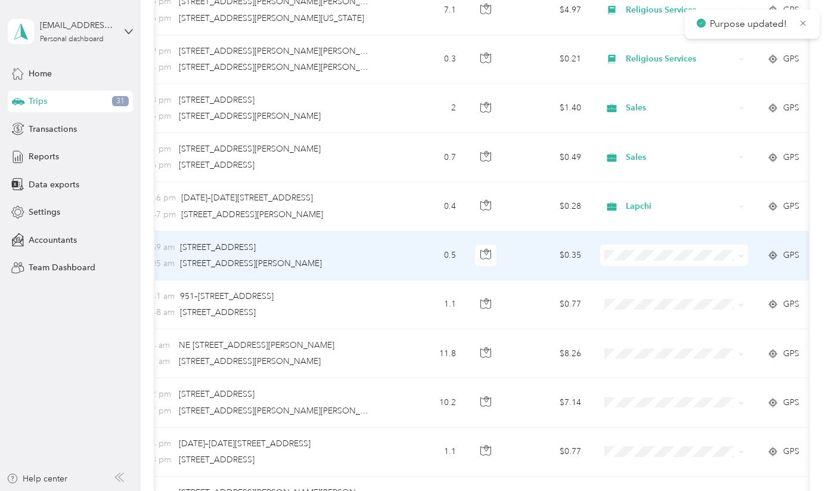
scroll to position [1458, 0]
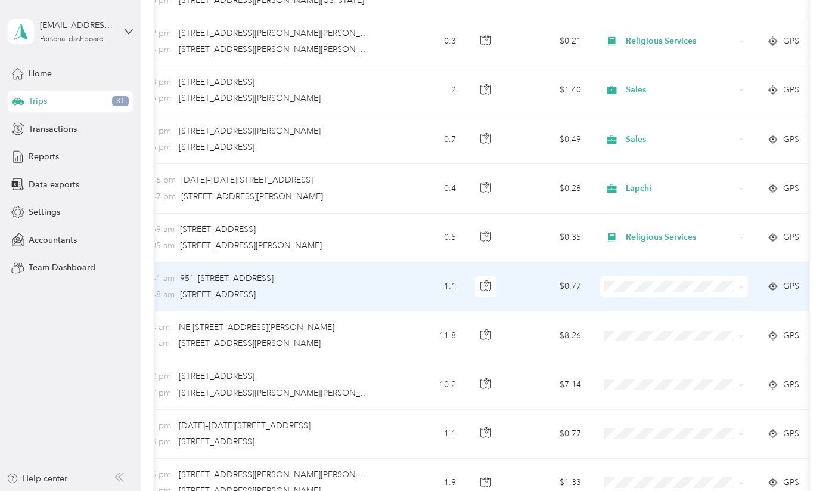
click at [619, 387] on icon at bounding box center [616, 391] width 7 height 9
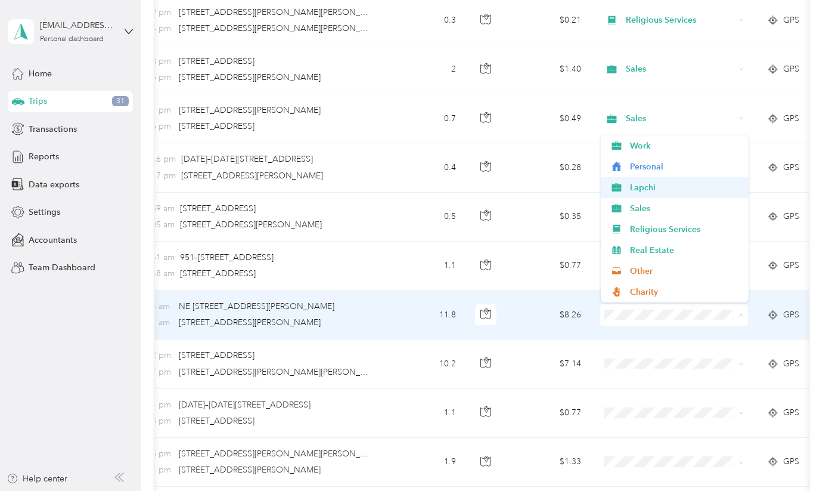
scroll to position [0, 1]
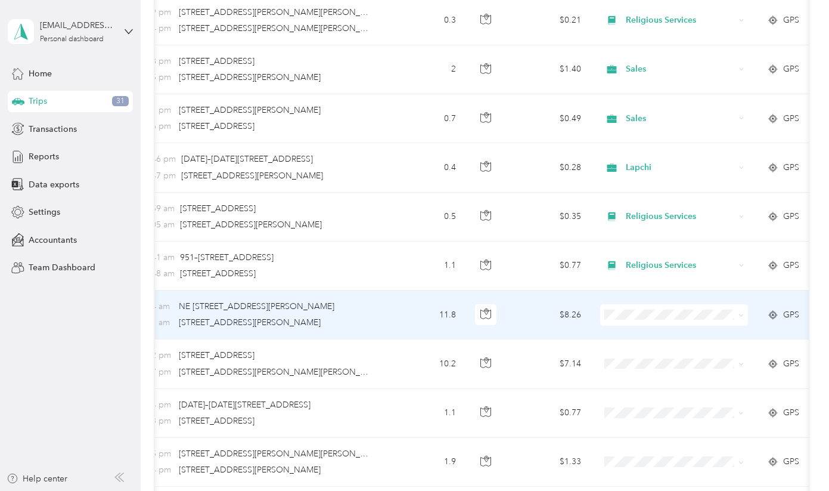
click at [646, 228] on li "Religious Services" at bounding box center [675, 223] width 148 height 21
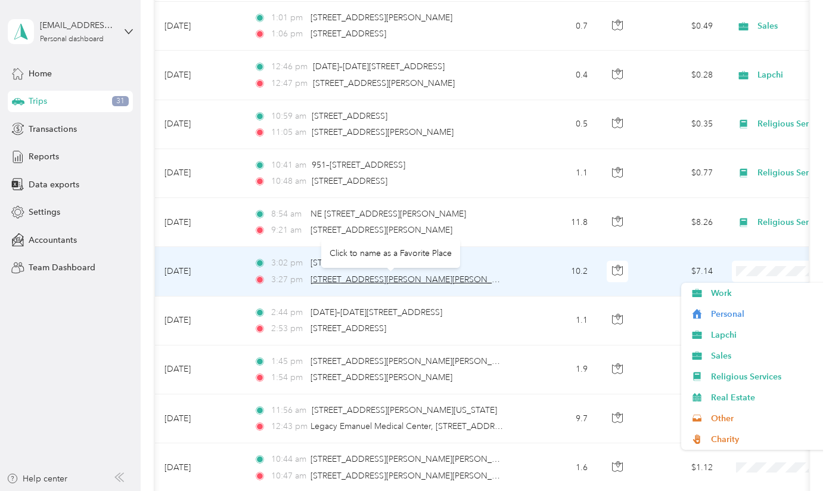
scroll to position [0, 20]
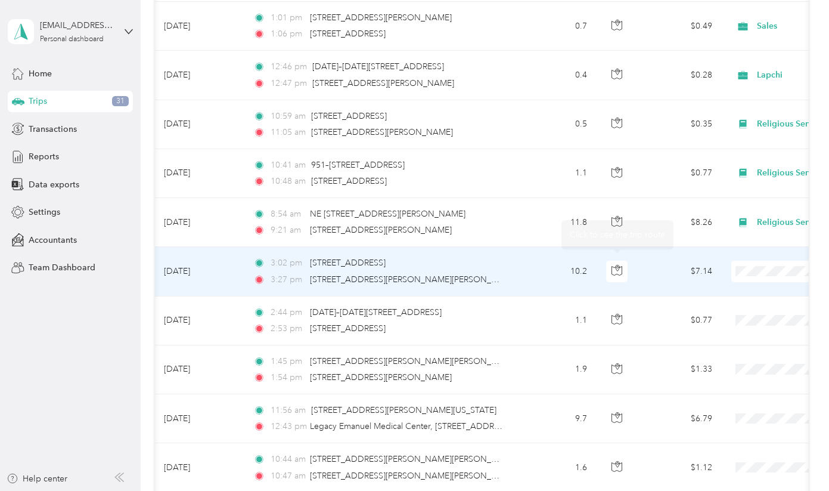
click at [539, 275] on td "10.2" at bounding box center [557, 271] width 79 height 49
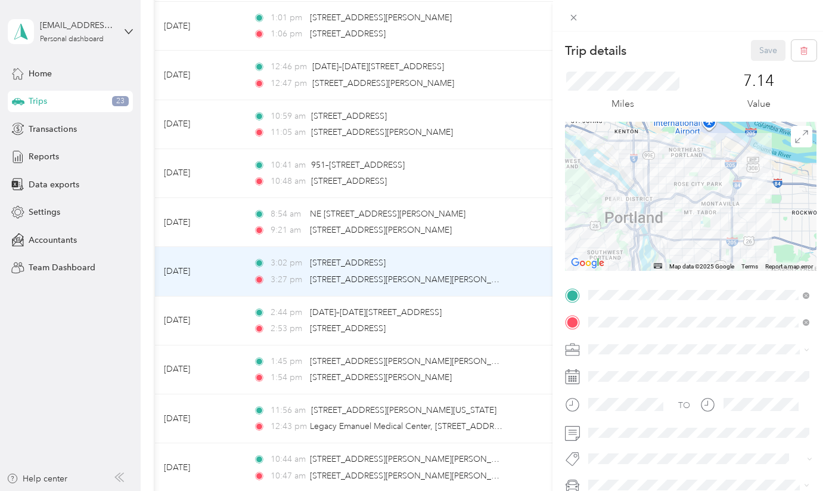
click at [511, 277] on div "Trip details Save This trip cannot be edited because it is either under review,…" at bounding box center [414, 245] width 829 height 491
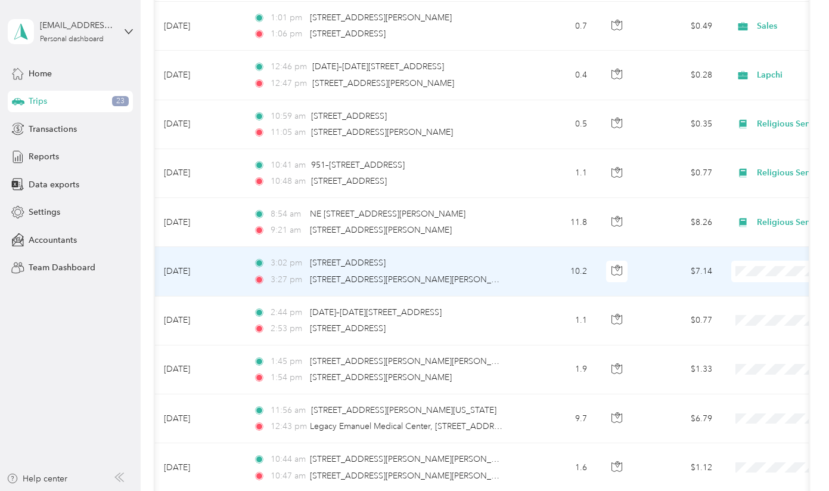
click at [716, 378] on li "Religious Services" at bounding box center [755, 373] width 148 height 21
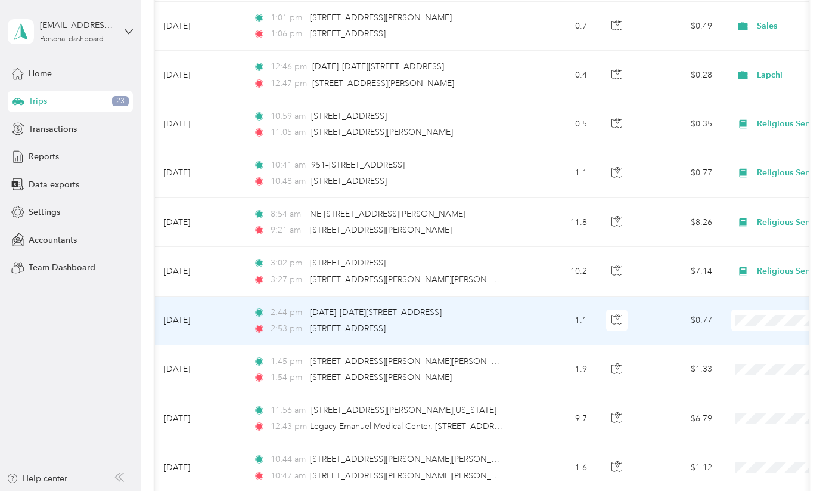
click at [727, 231] on span "Religious Services" at bounding box center [766, 234] width 110 height 13
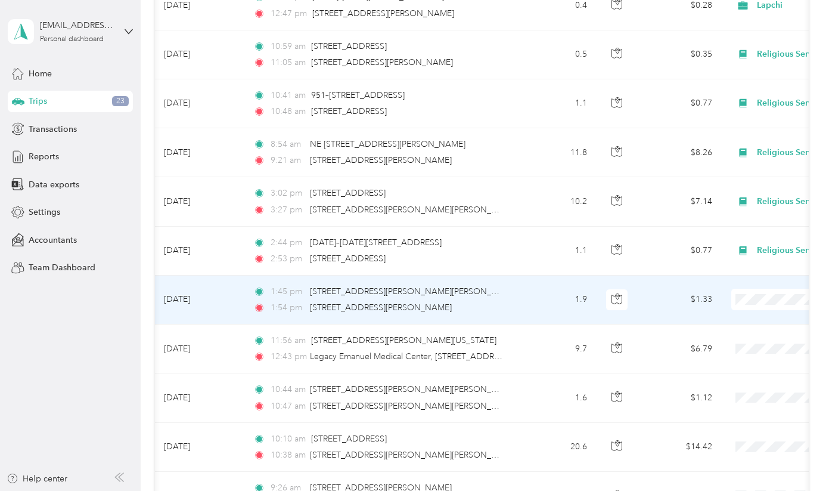
scroll to position [0, 21]
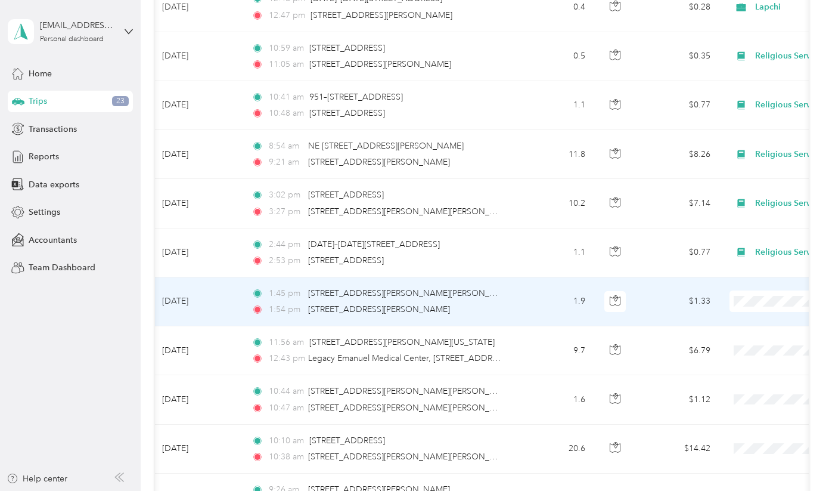
click at [742, 293] on span at bounding box center [803, 300] width 148 height 21
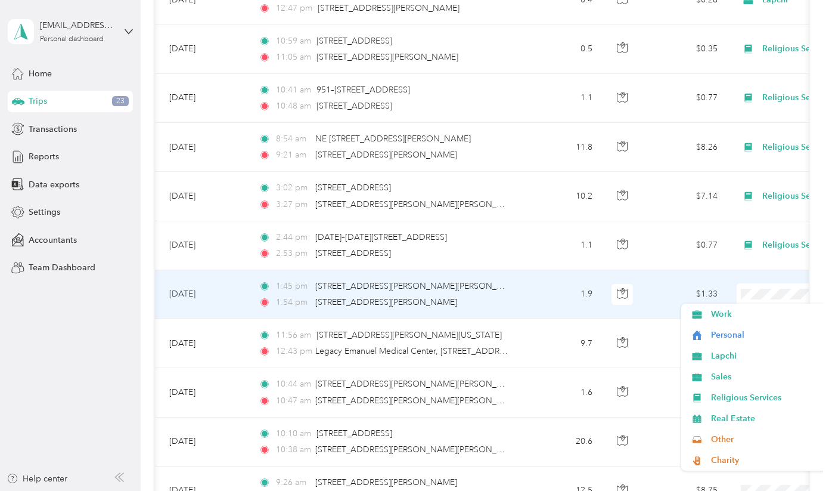
scroll to position [1652, 0]
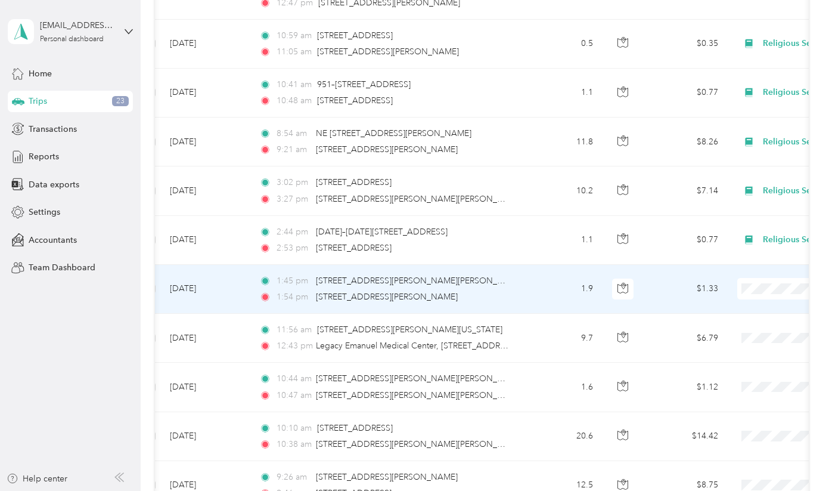
click at [722, 392] on span "Religious Services" at bounding box center [766, 393] width 110 height 13
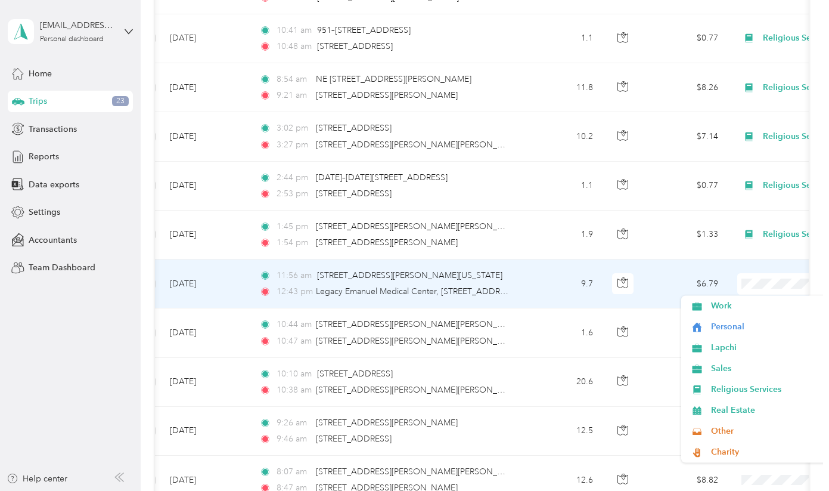
scroll to position [0, 6]
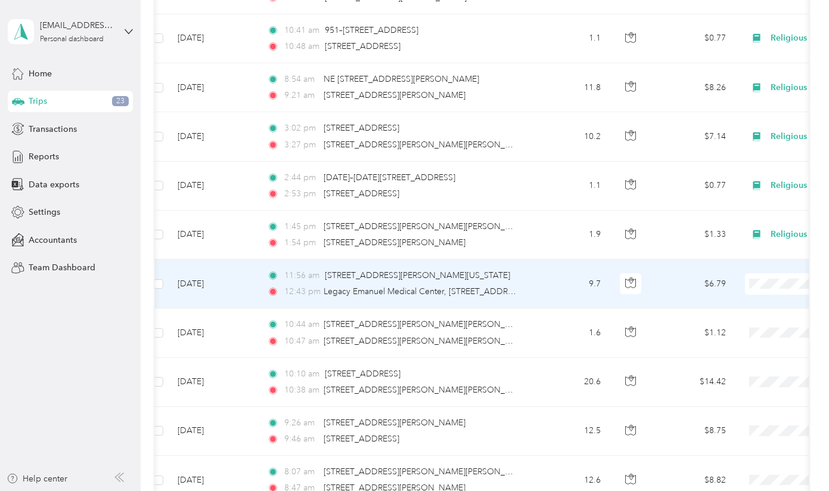
click at [735, 381] on li "Religious Services" at bounding box center [755, 387] width 148 height 21
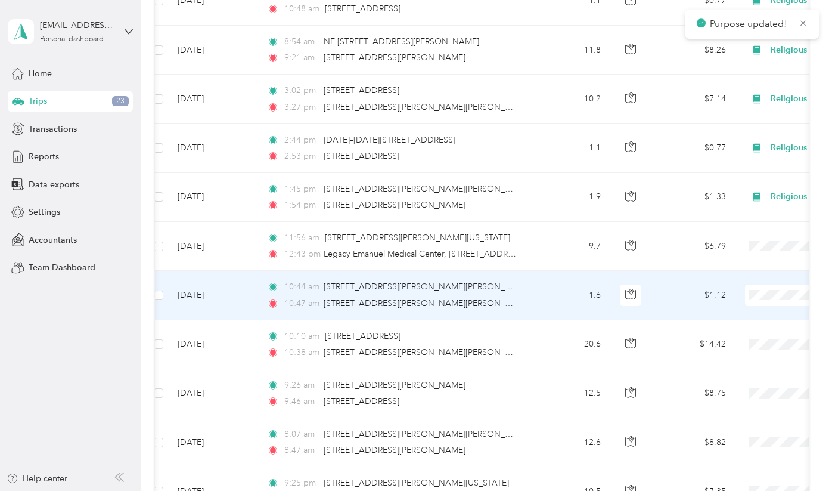
scroll to position [1752, 0]
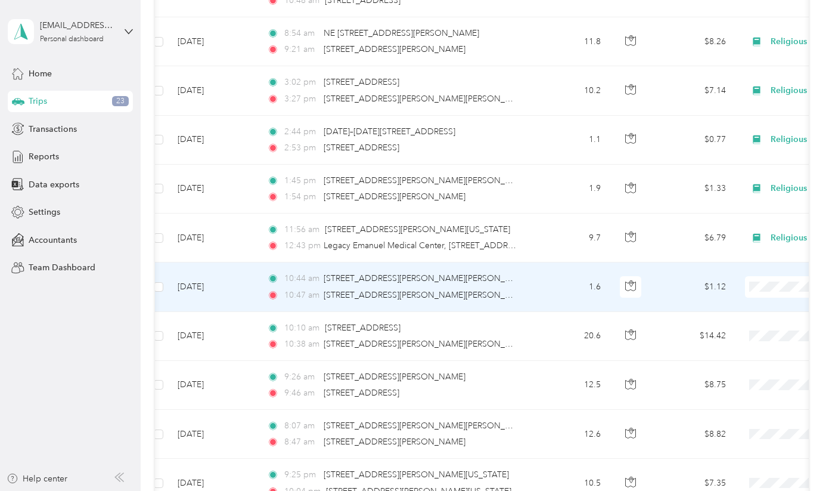
click at [724, 327] on span "Personal" at bounding box center [766, 324] width 110 height 13
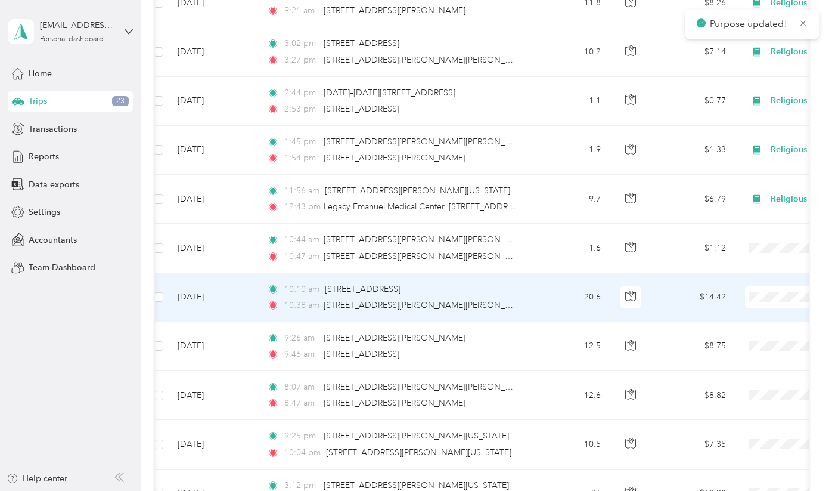
scroll to position [1795, 0]
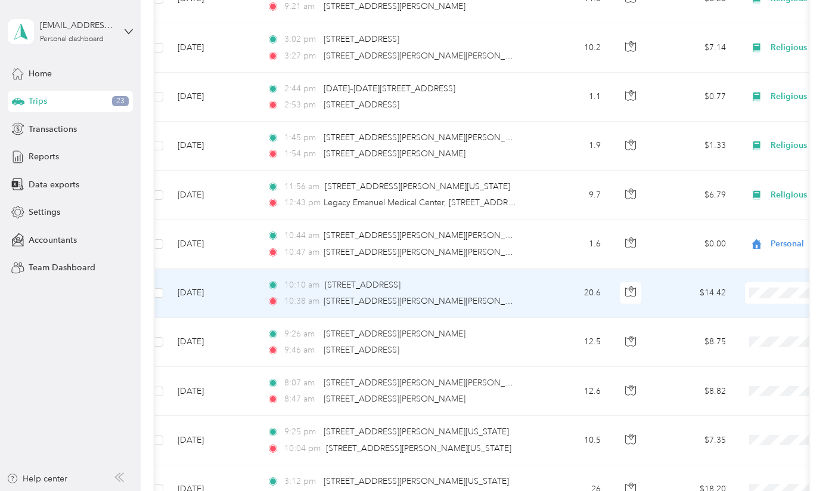
click at [719, 399] on li "Religious Services" at bounding box center [755, 395] width 148 height 21
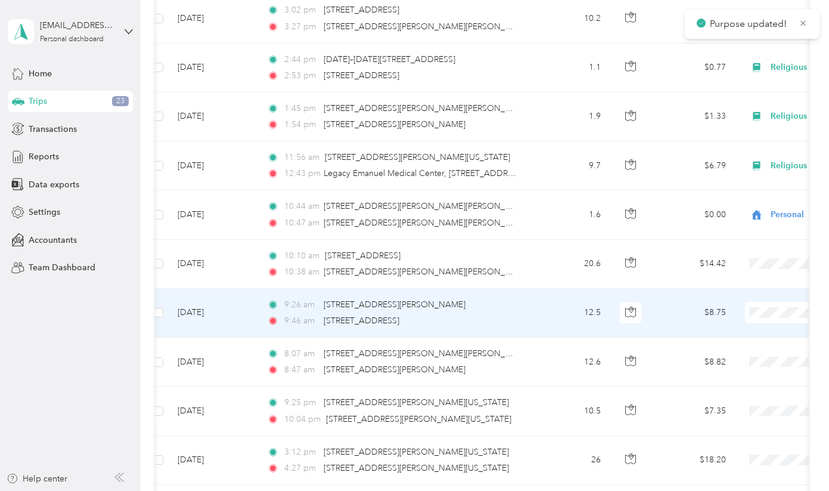
scroll to position [1827, 0]
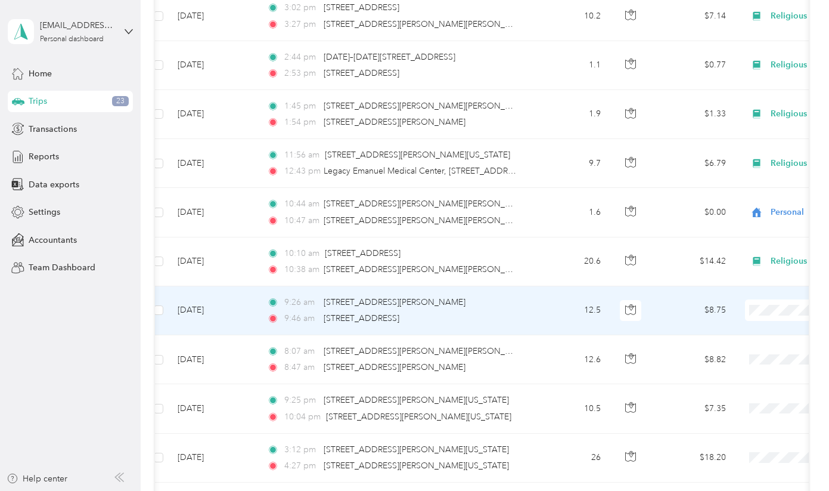
click at [729, 414] on span "Religious Services" at bounding box center [766, 415] width 110 height 13
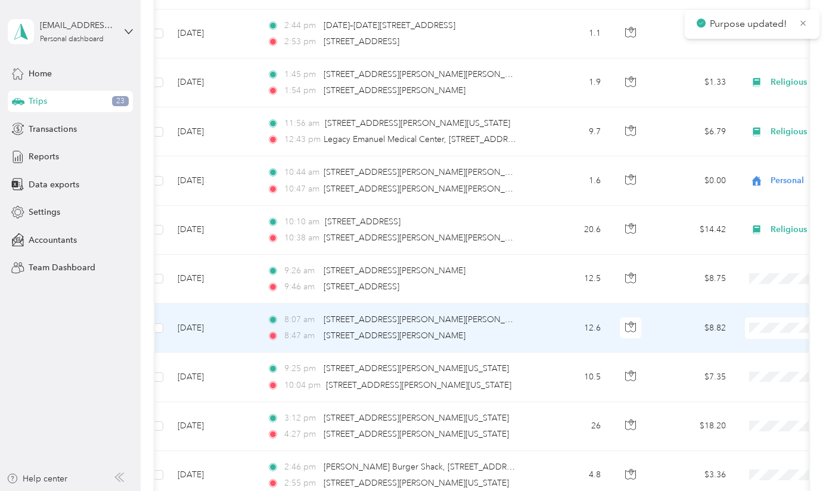
scroll to position [1859, 0]
click at [716, 201] on li "Lapchi" at bounding box center [755, 193] width 148 height 21
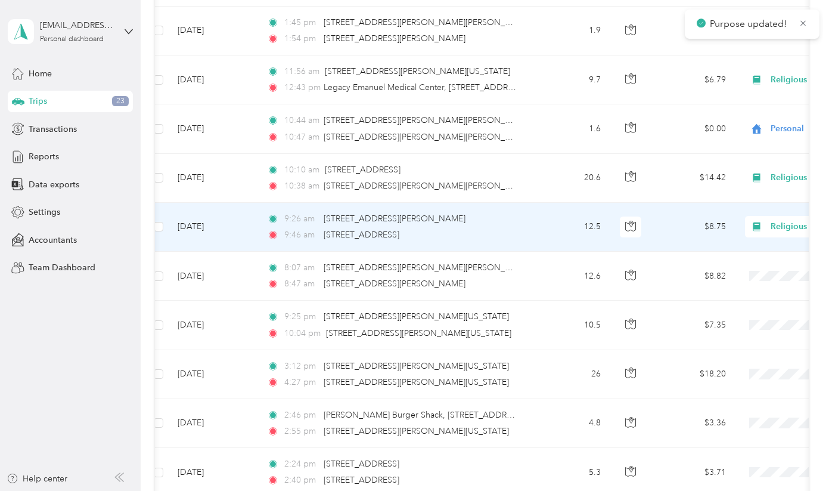
scroll to position [1920, 0]
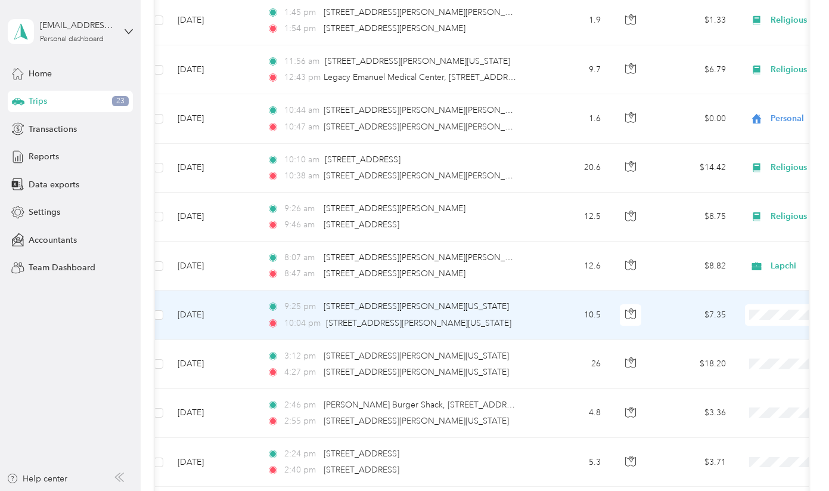
click at [677, 312] on td "$7.35" at bounding box center [693, 314] width 83 height 49
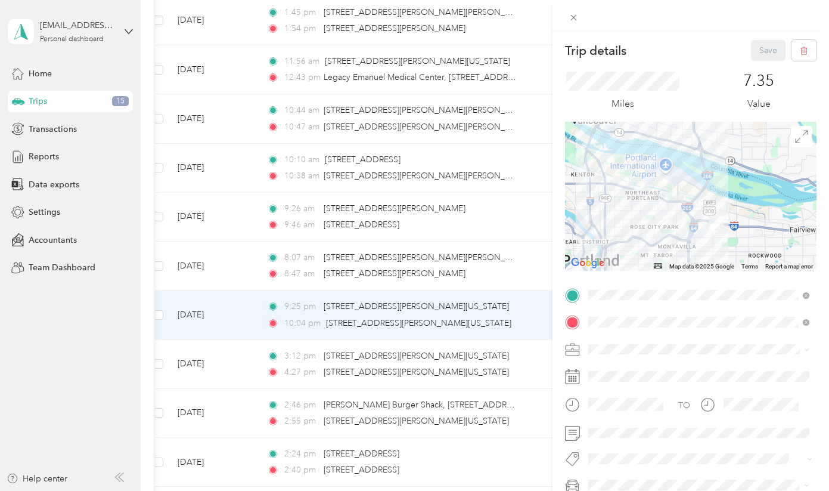
click at [539, 318] on div "Trip details Save This trip cannot be edited because it is either under review,…" at bounding box center [414, 245] width 829 height 491
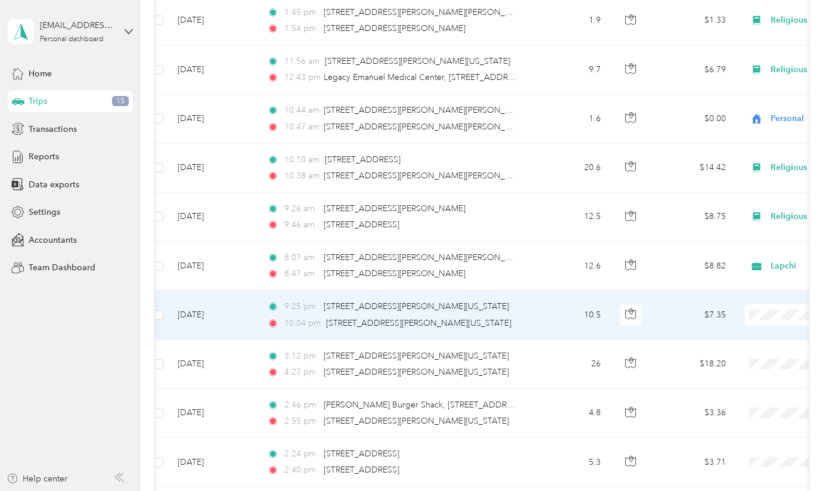
click at [727, 163] on span "Personal" at bounding box center [766, 166] width 110 height 13
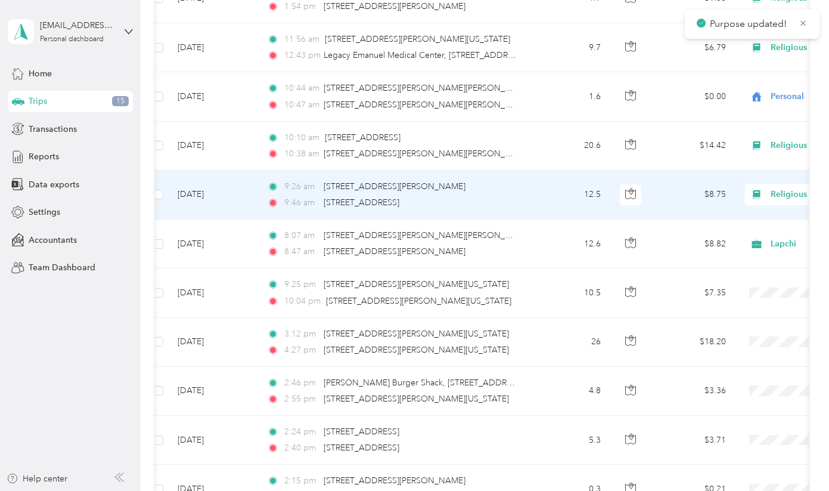
scroll to position [1956, 0]
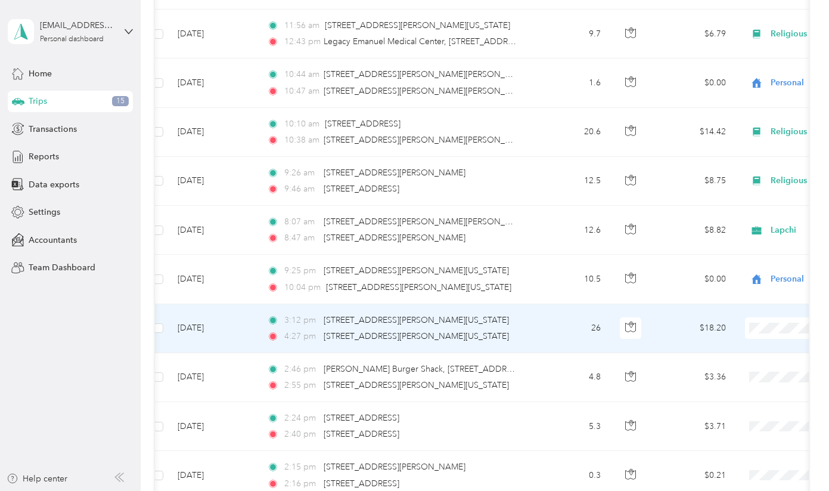
click at [574, 320] on td "26" at bounding box center [571, 328] width 79 height 49
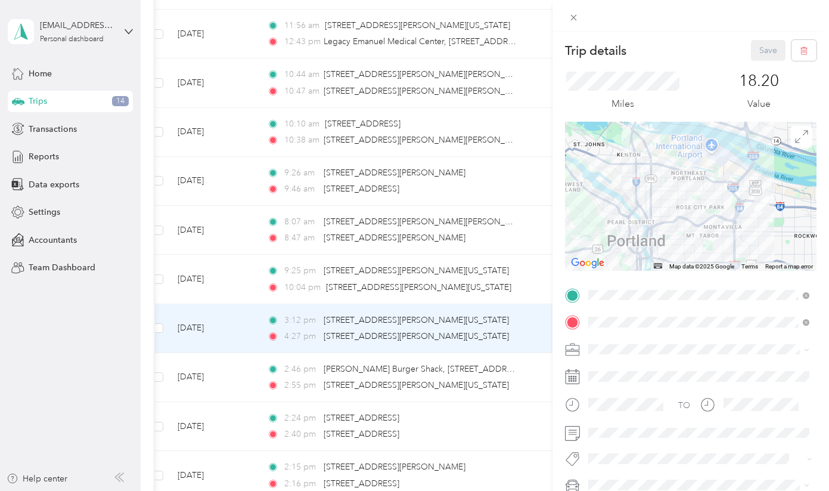
click at [533, 316] on div "Trip details Save This trip cannot be edited because it is either under review,…" at bounding box center [414, 245] width 829 height 491
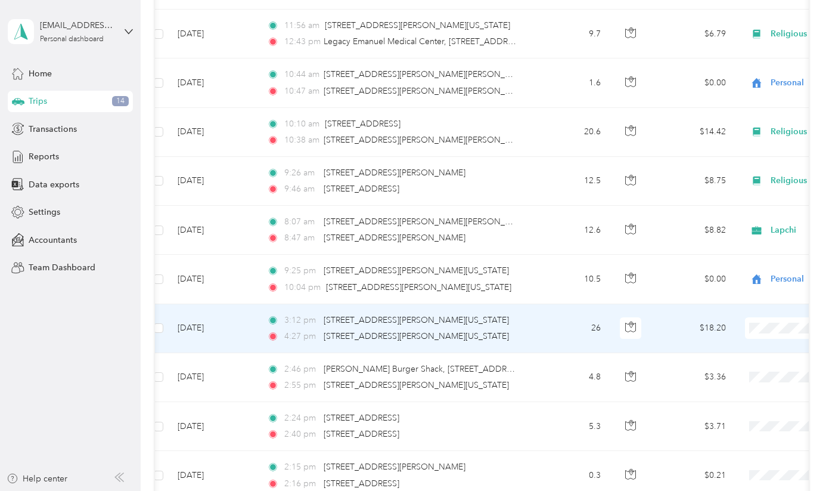
click at [723, 198] on span "Lapchi" at bounding box center [766, 200] width 110 height 13
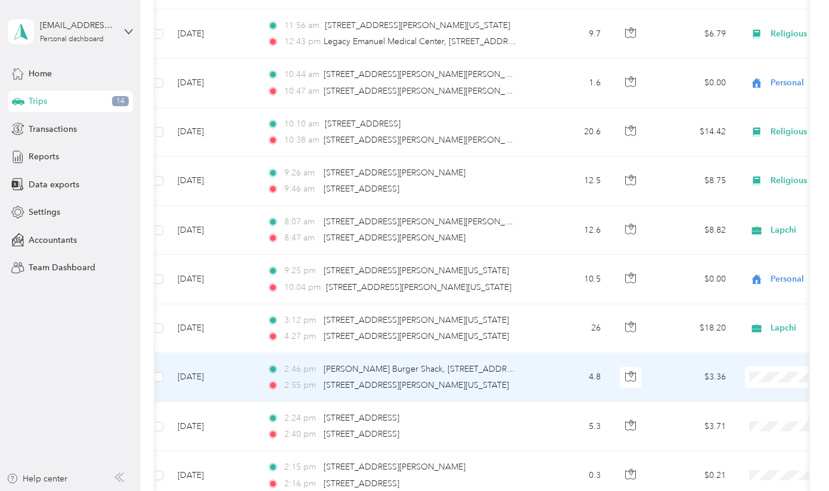
click at [714, 245] on span "Lapchi" at bounding box center [766, 249] width 110 height 13
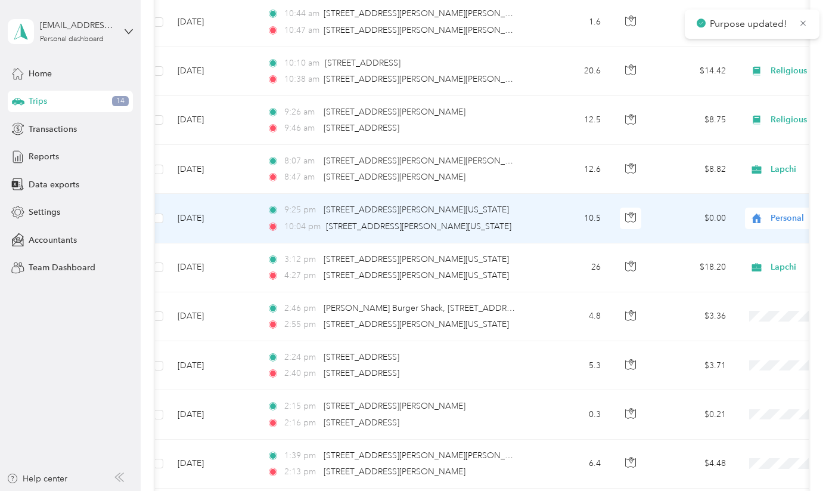
scroll to position [2024, 0]
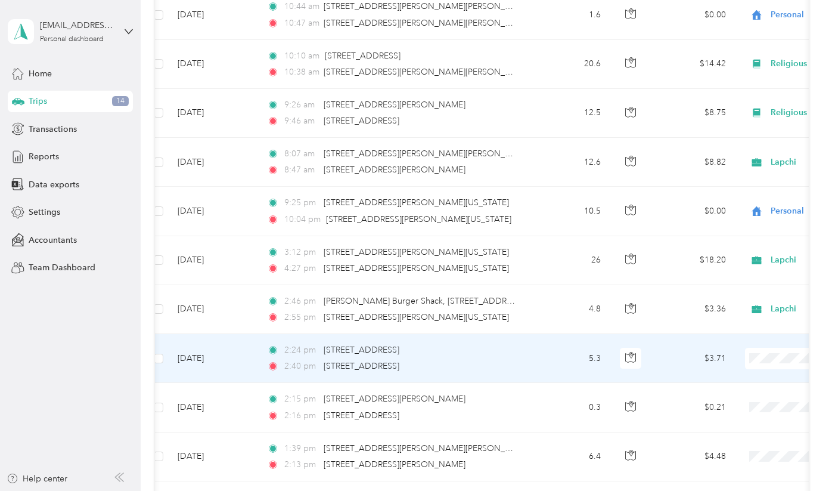
click at [712, 225] on span "Lapchi" at bounding box center [766, 225] width 110 height 13
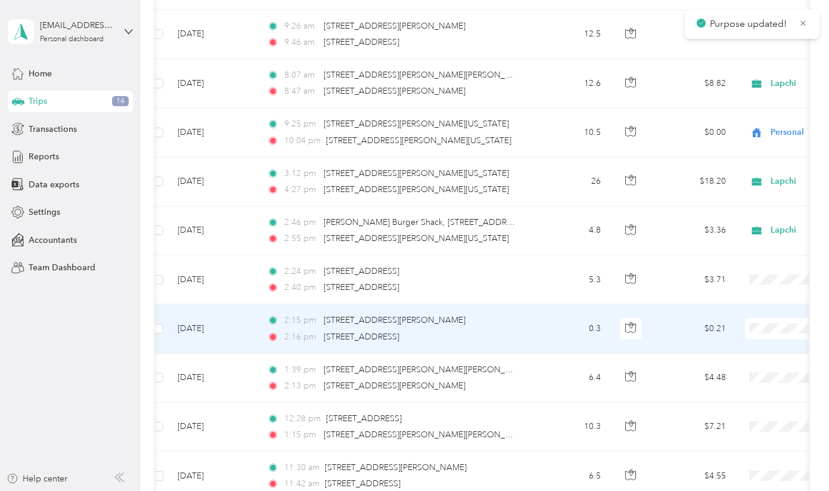
scroll to position [2104, 0]
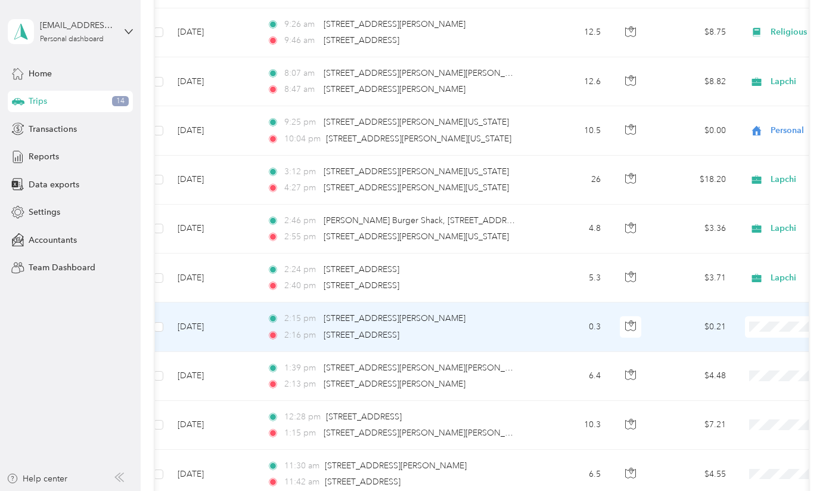
click at [712, 197] on span "Lapchi" at bounding box center [766, 193] width 110 height 13
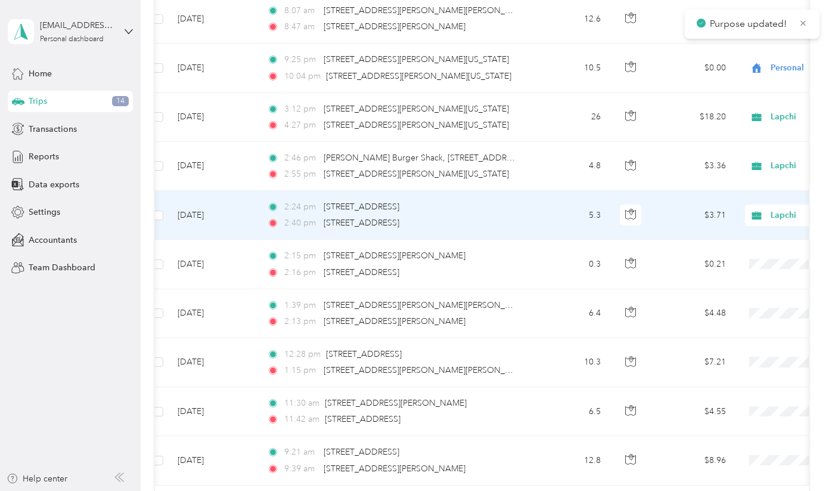
scroll to position [2169, 0]
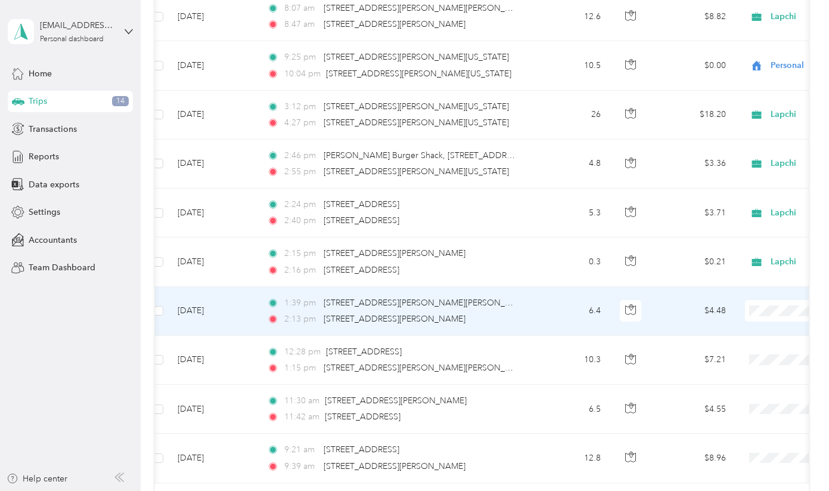
click at [719, 375] on li "Lapchi" at bounding box center [755, 374] width 148 height 21
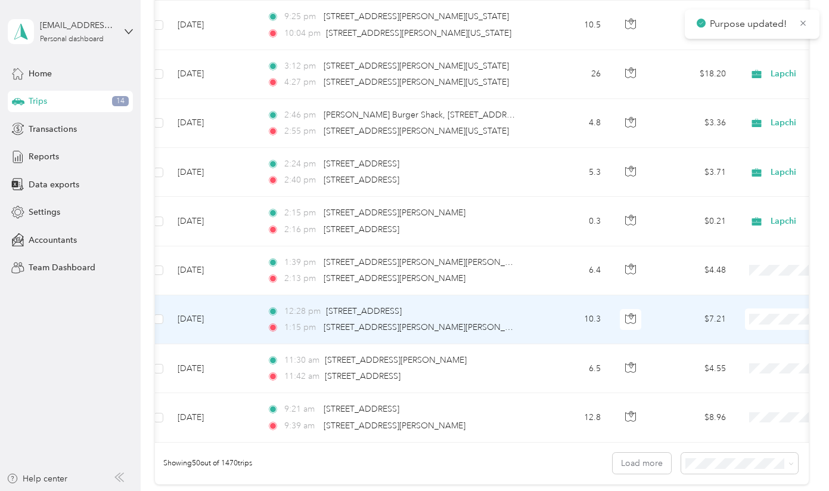
scroll to position [2219, 0]
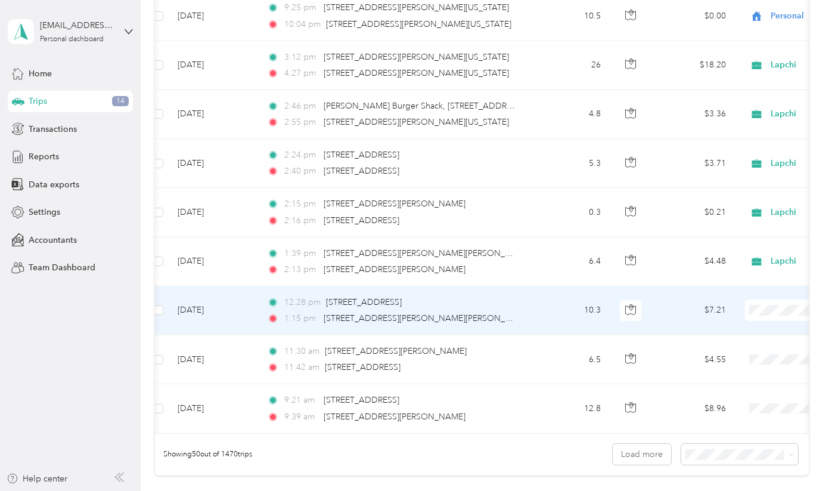
click at [719, 371] on span "Lapchi" at bounding box center [766, 373] width 110 height 13
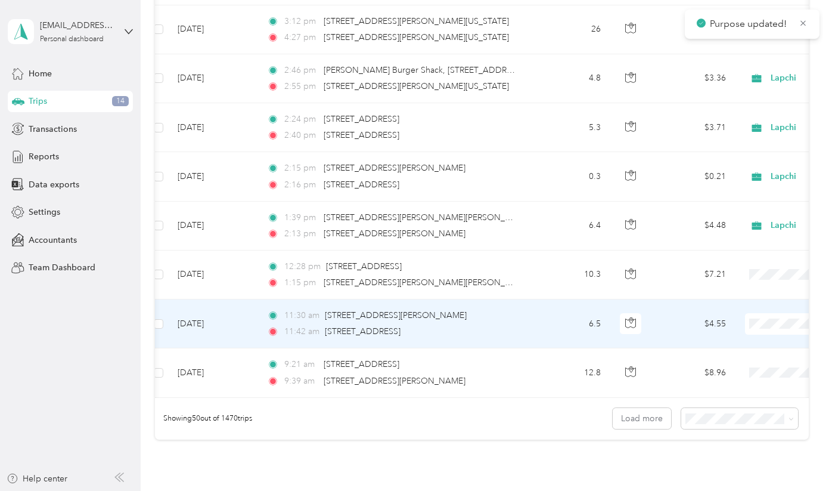
scroll to position [2256, 0]
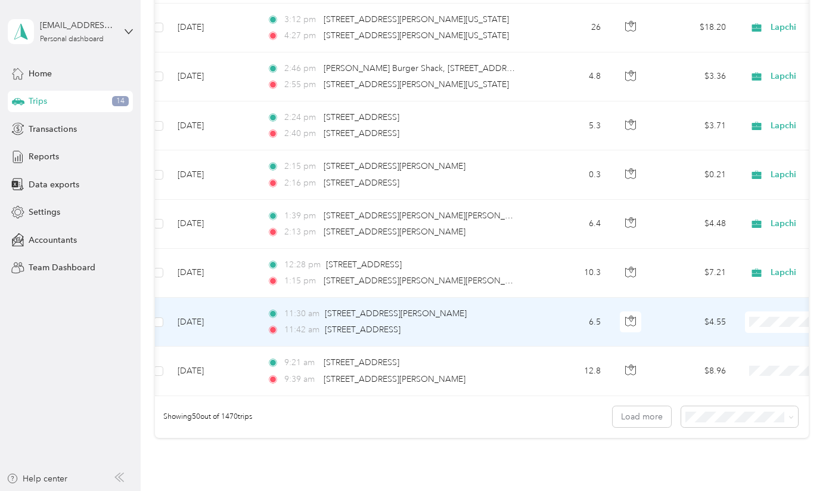
click at [719, 193] on span "Lapchi" at bounding box center [766, 188] width 110 height 13
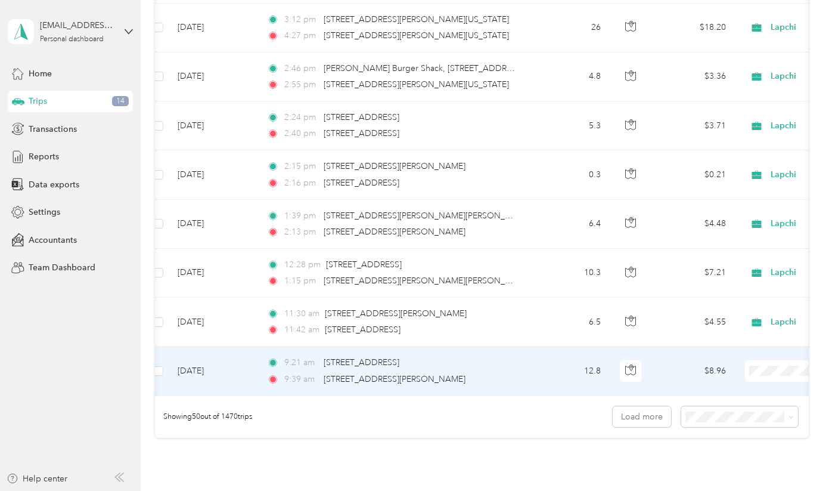
click at [712, 244] on span "Lapchi" at bounding box center [766, 243] width 110 height 13
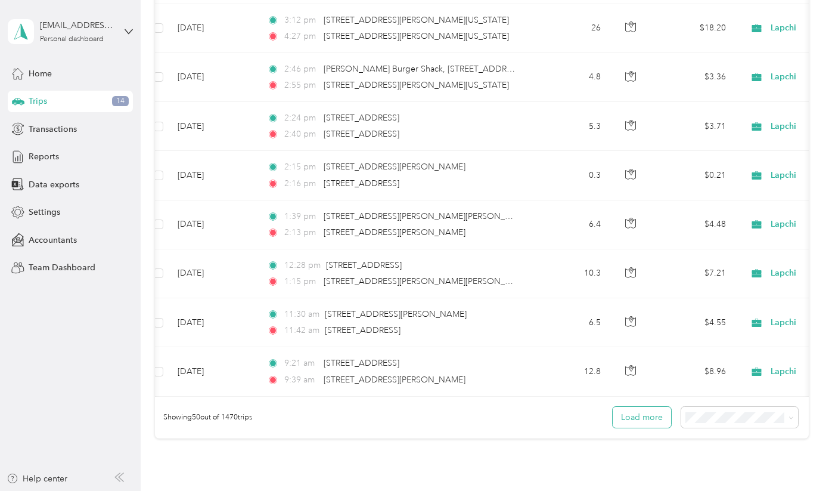
click at [642, 418] on button "Load more" at bounding box center [642, 416] width 58 height 21
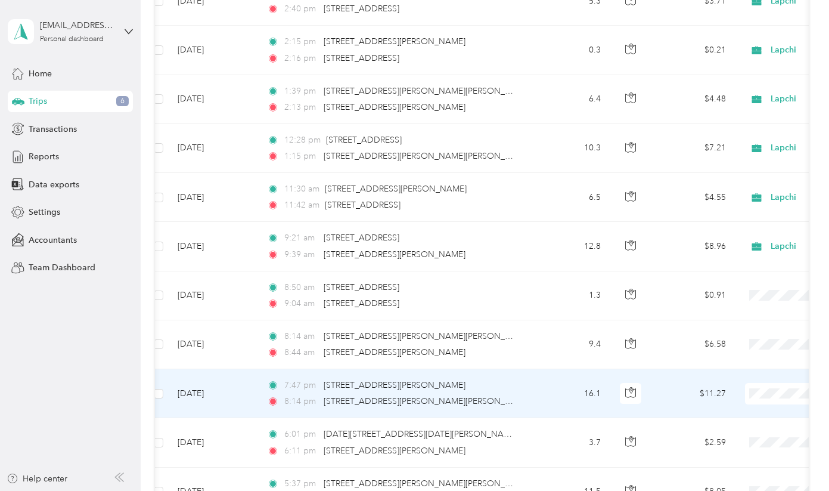
scroll to position [2395, 0]
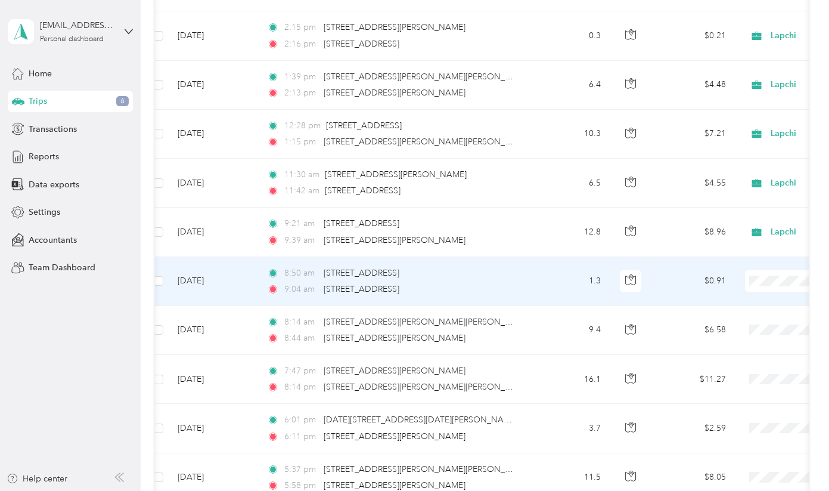
click at [713, 342] on span "Lapchi" at bounding box center [766, 338] width 110 height 13
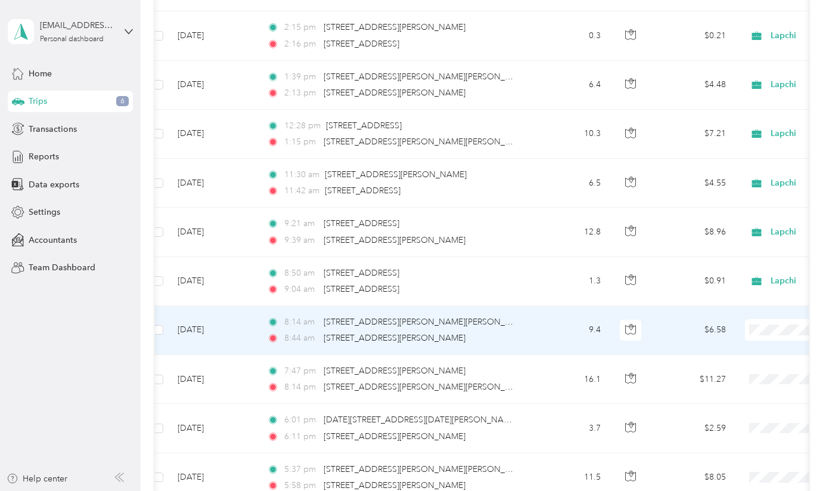
click at [718, 203] on li "Lapchi" at bounding box center [755, 202] width 148 height 21
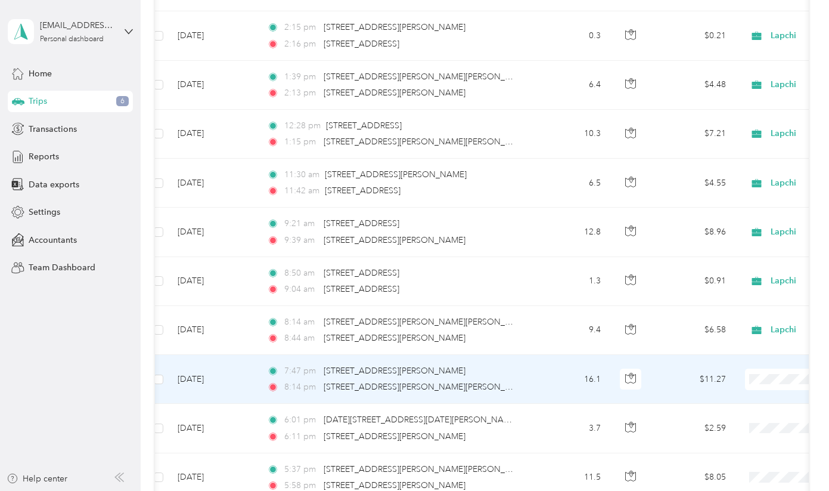
click at [727, 290] on span "Religious Services" at bounding box center [766, 293] width 110 height 13
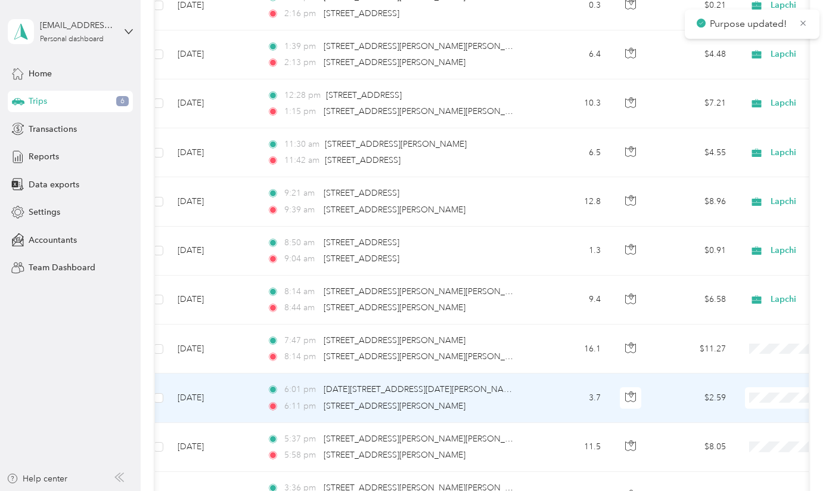
scroll to position [2429, 0]
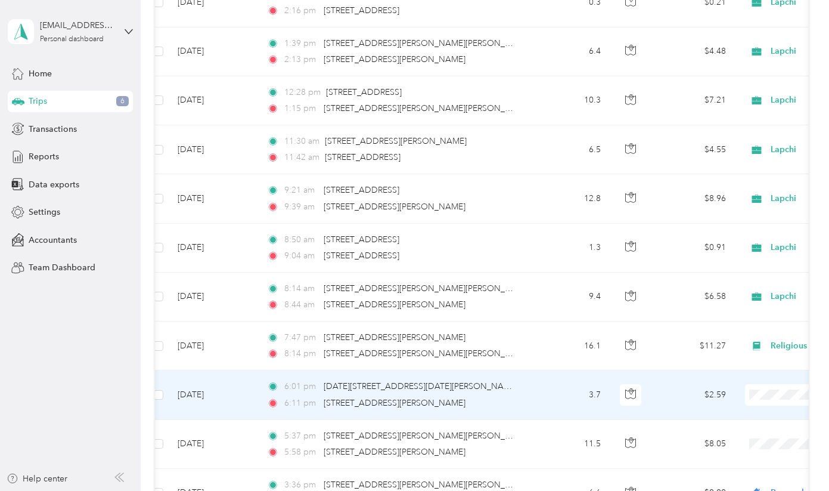
click at [718, 306] on span "Religious Services" at bounding box center [766, 309] width 110 height 13
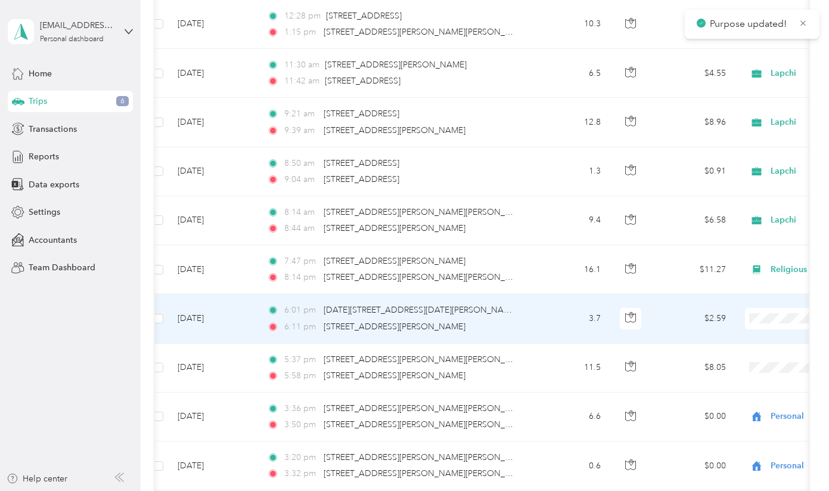
scroll to position [2517, 0]
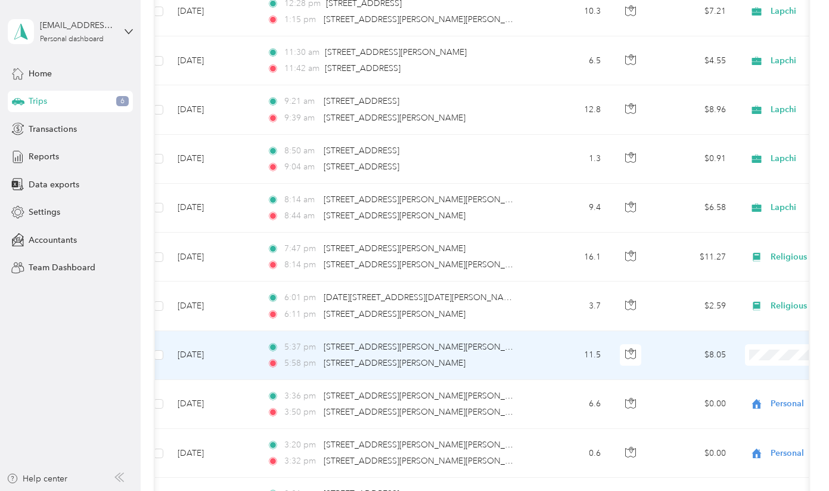
click at [751, 266] on span "Religious Services" at bounding box center [766, 269] width 110 height 13
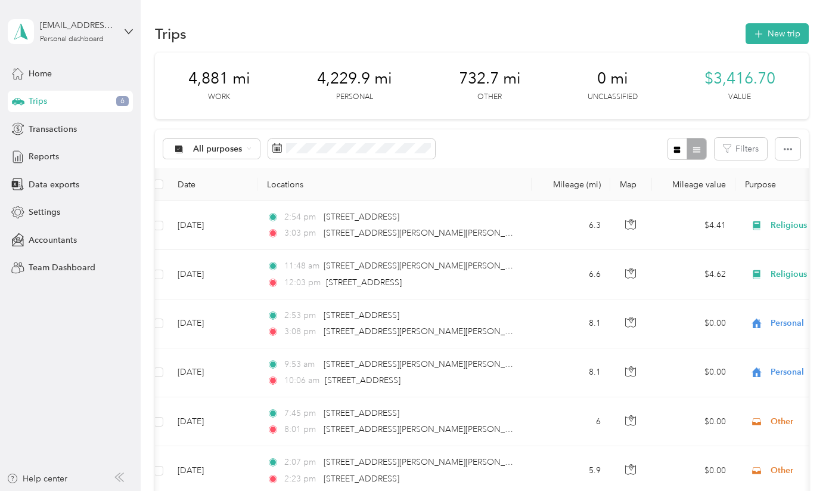
scroll to position [0, 0]
click at [229, 146] on span "All purposes" at bounding box center [217, 149] width 49 height 8
click at [221, 187] on span "Unclassified" at bounding box center [228, 190] width 70 height 13
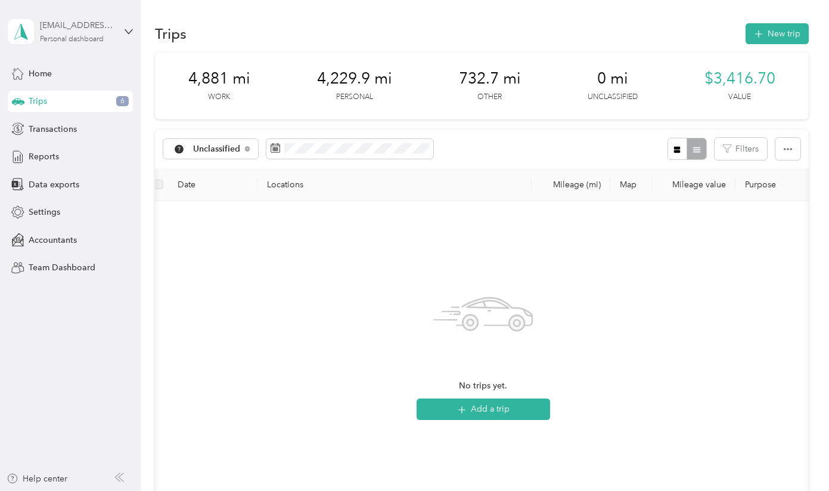
click at [108, 25] on div "spsrt7@gmail.com" at bounding box center [77, 25] width 74 height 13
click at [36, 98] on div "Log out" at bounding box center [133, 94] width 234 height 21
